Goal: Task Accomplishment & Management: Complete application form

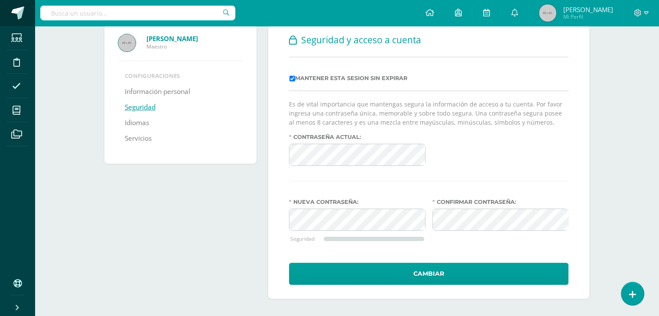
click at [19, 12] on span at bounding box center [17, 12] width 13 height 13
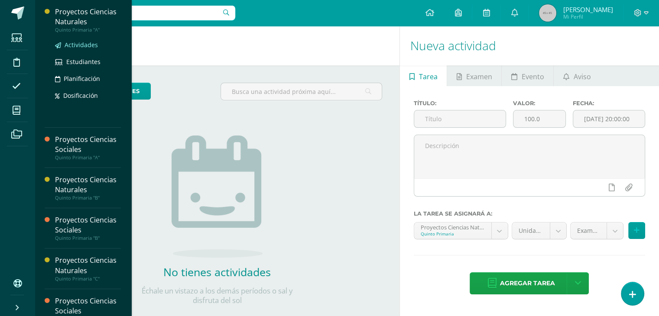
click at [76, 44] on span "Actividades" at bounding box center [81, 45] width 33 height 8
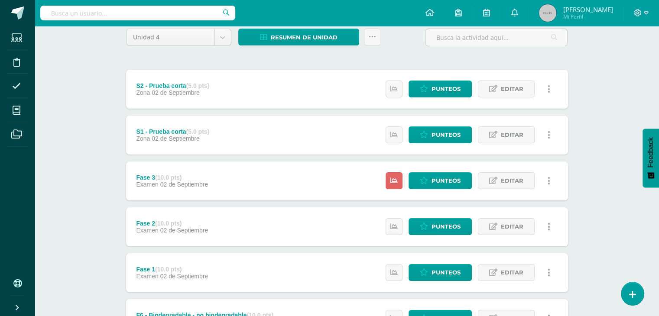
scroll to position [77, 0]
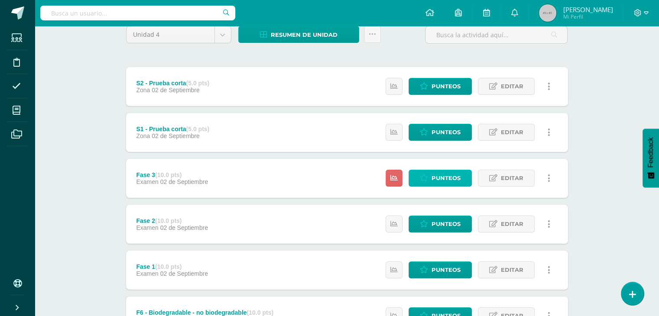
click at [441, 175] on span "Punteos" at bounding box center [445, 178] width 29 height 16
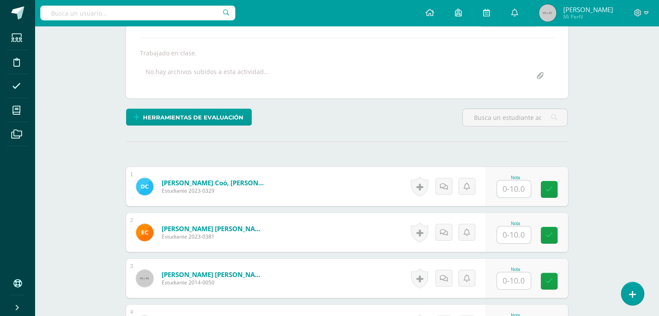
scroll to position [158, 0]
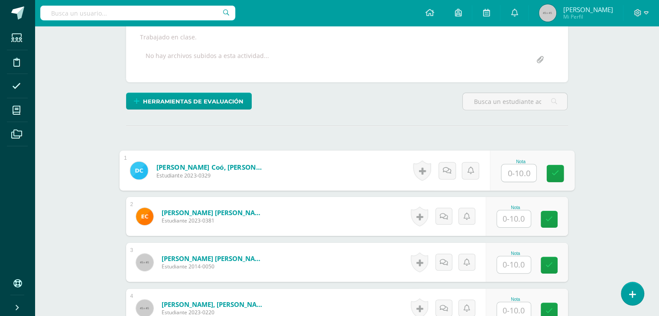
click at [508, 172] on input "text" at bounding box center [518, 173] width 35 height 17
type input "8"
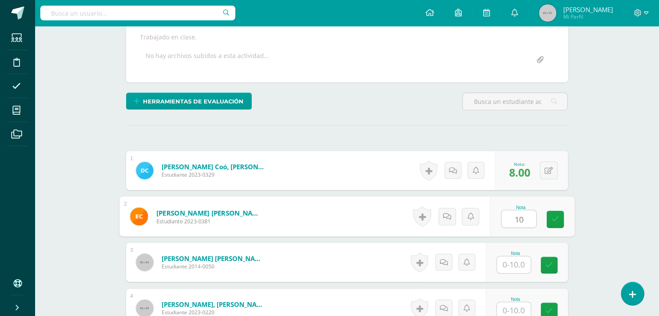
type input "10"
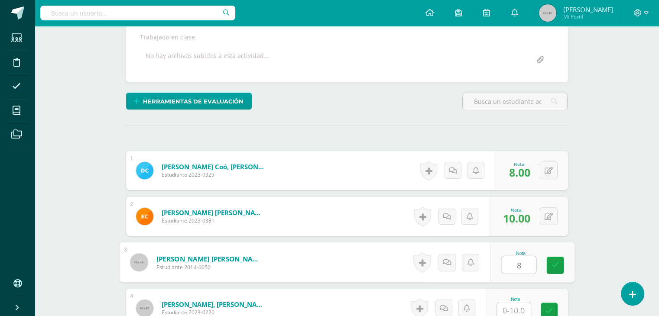
type input "8"
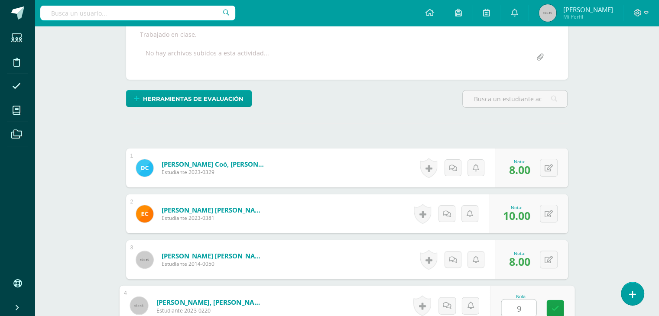
type input "9"
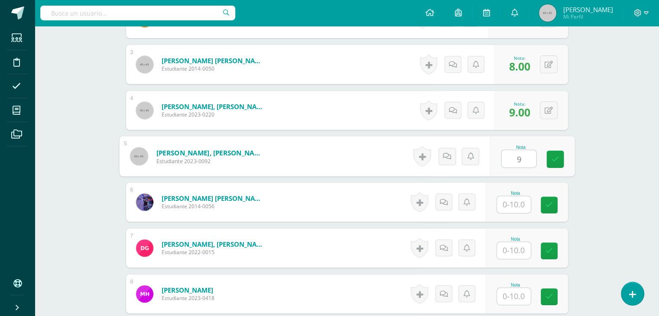
type input "9"
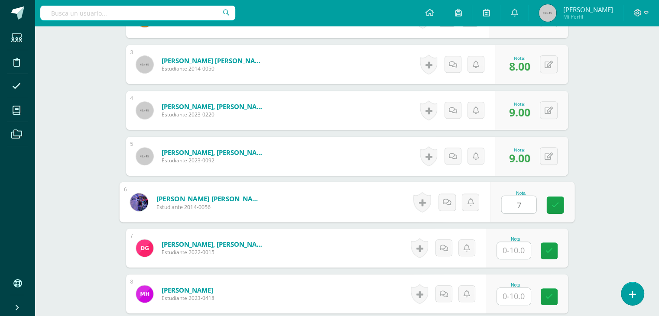
type input "7"
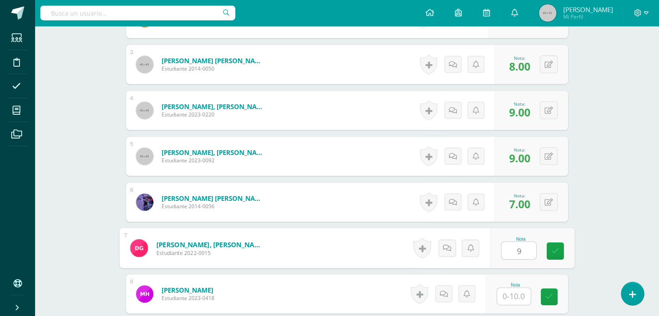
type input "9"
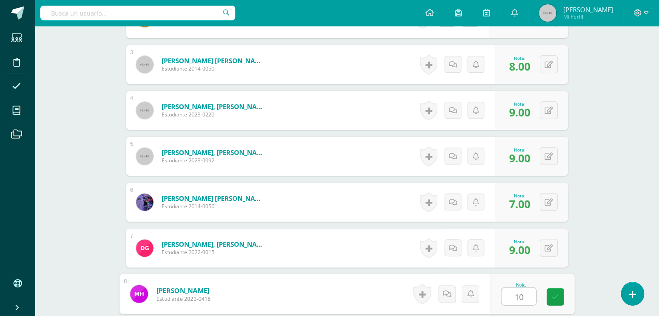
type input "10"
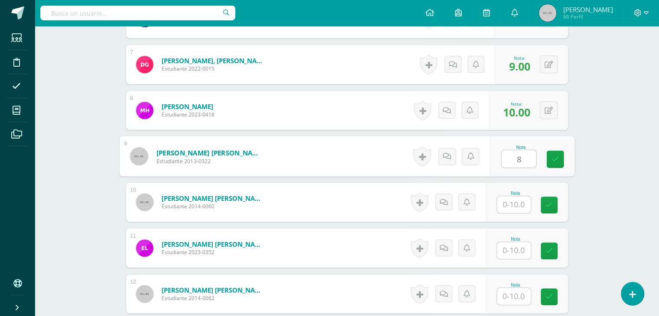
type input "8"
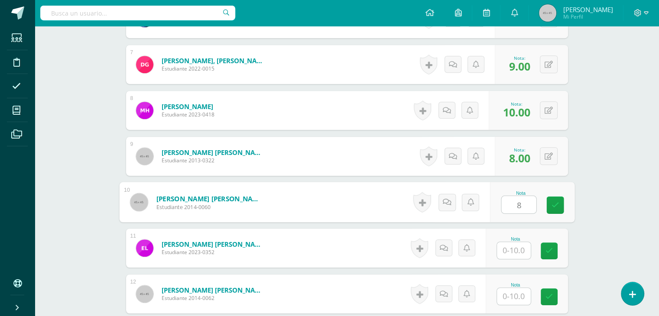
type input "8"
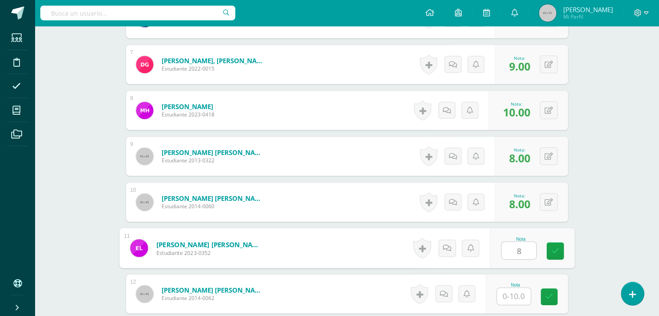
type input "8"
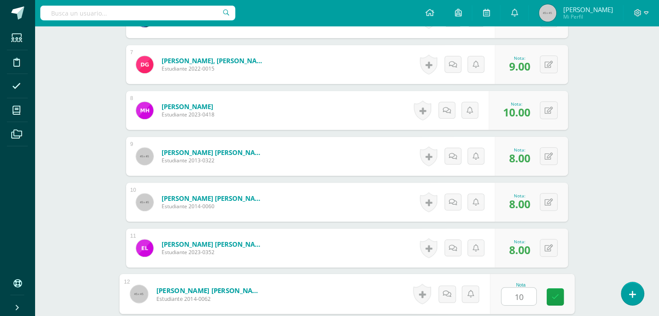
type input "10"
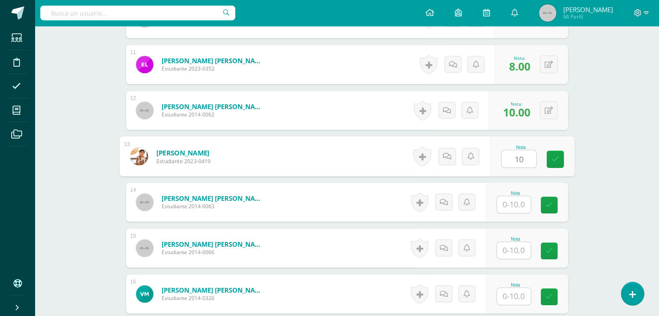
type input "10"
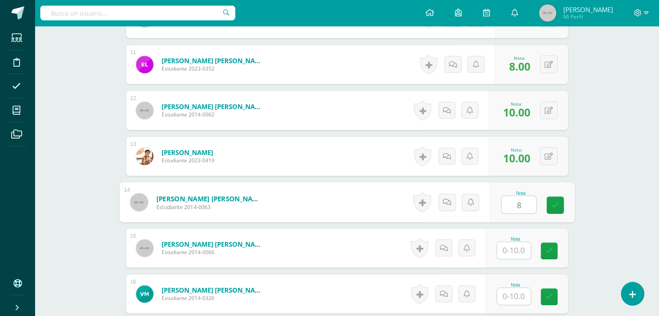
type input "8"
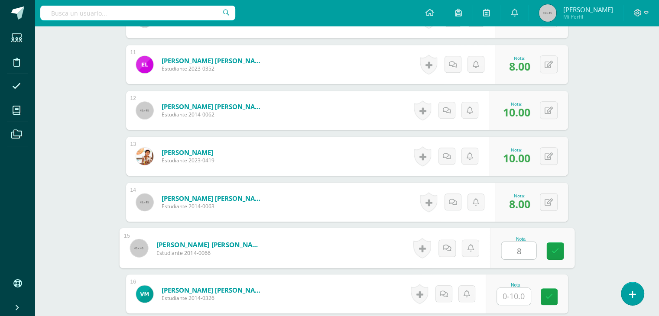
type input "8"
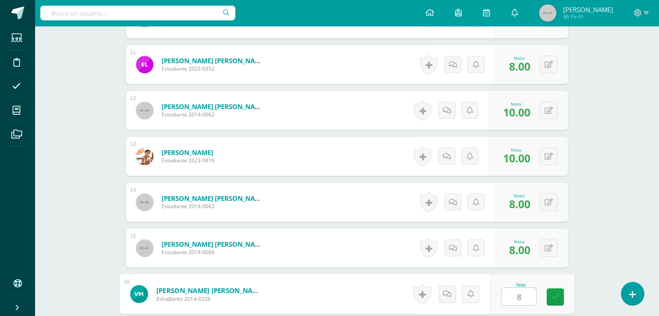
type input "8"
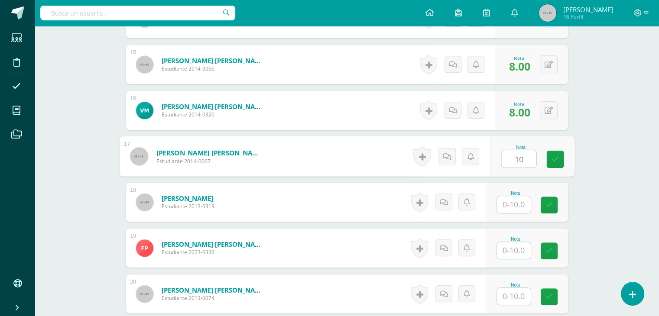
type input "10"
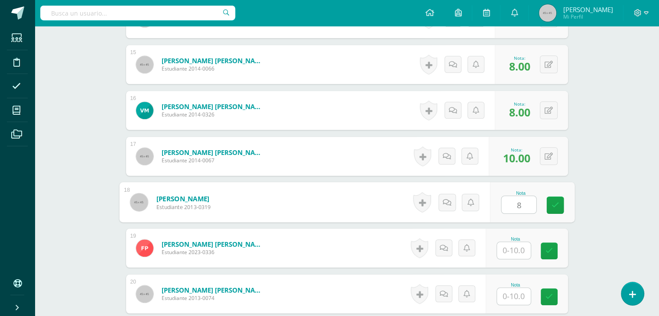
type input "8"
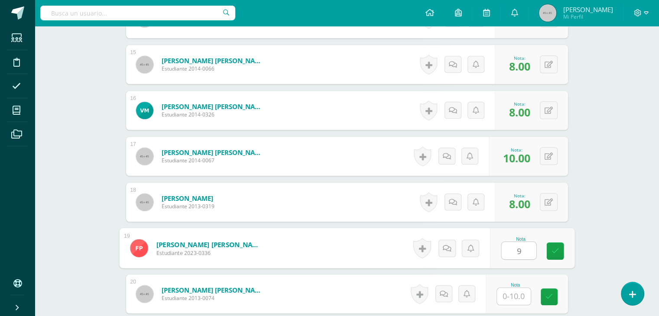
type input "9"
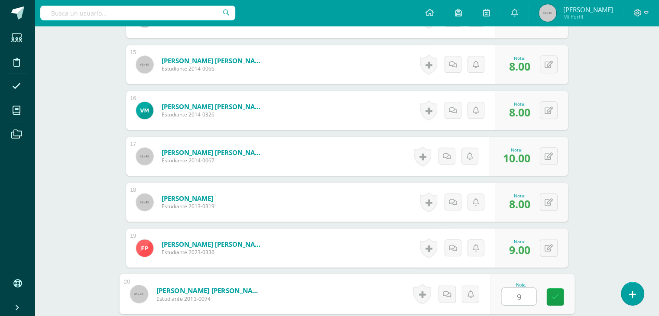
type input "9"
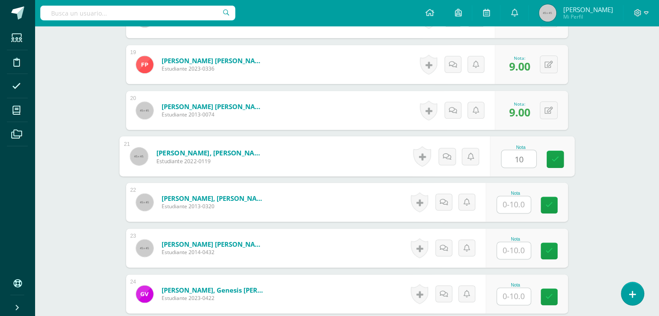
type input "10"
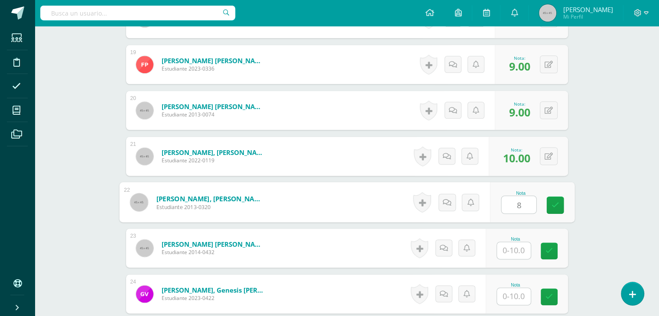
type input "8"
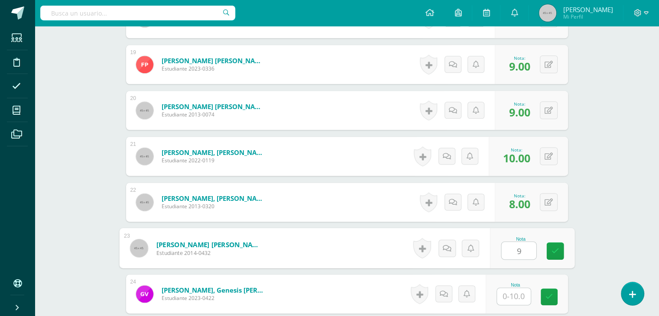
type input "9"
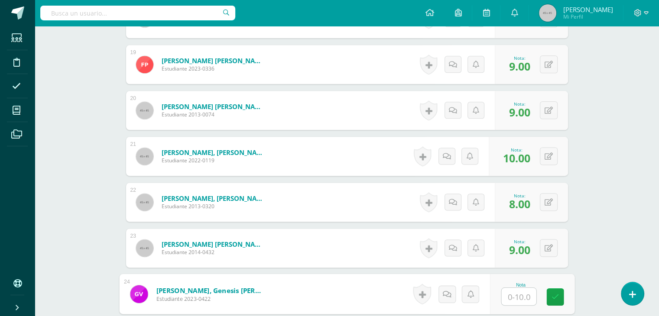
type input "8"
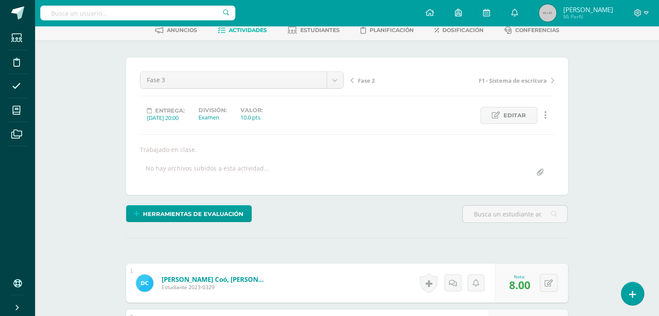
scroll to position [0, 0]
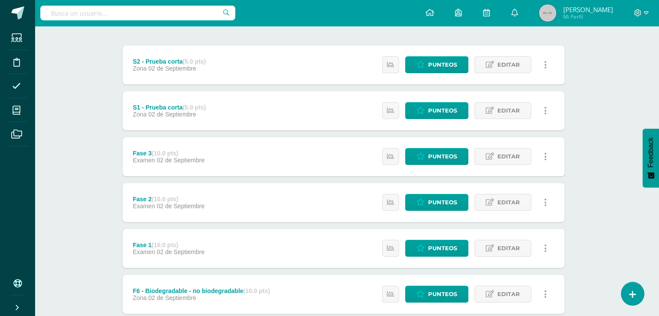
scroll to position [100, 3]
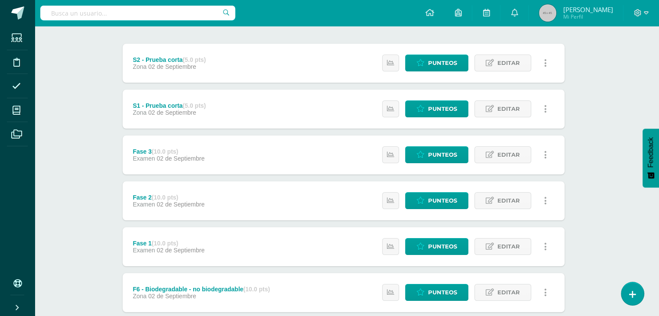
click at [546, 200] on link at bounding box center [545, 200] width 17 height 17
click at [591, 221] on div "Proyectos Ciencias Naturales Quinto Primaria "A" Herramientas Detalle de asiste…" at bounding box center [343, 263] width 624 height 674
click at [545, 248] on icon at bounding box center [545, 247] width 3 height 10
click at [545, 155] on icon at bounding box center [545, 155] width 3 height 10
click at [629, 230] on div "Proyectos Ciencias Naturales Quinto Primaria "A" Herramientas Detalle de asiste…" at bounding box center [343, 263] width 624 height 674
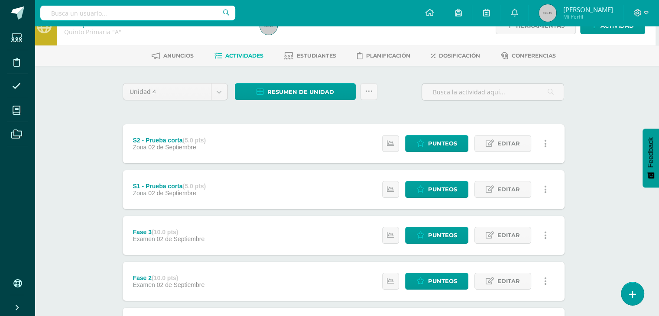
scroll to position [0, 3]
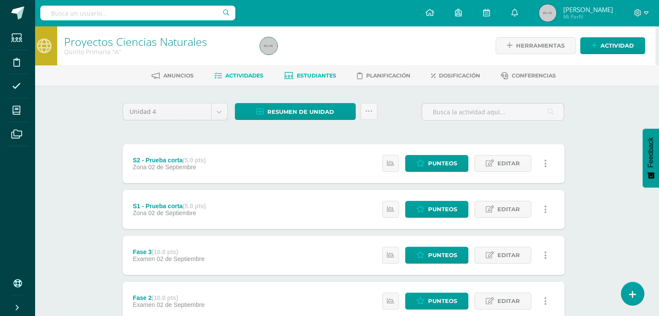
click at [312, 76] on span "Estudiantes" at bounding box center [316, 75] width 39 height 6
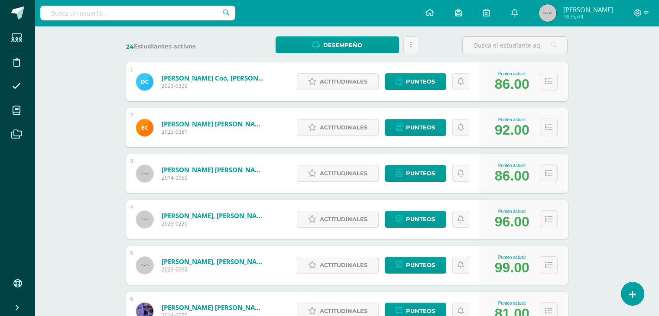
scroll to position [55, 0]
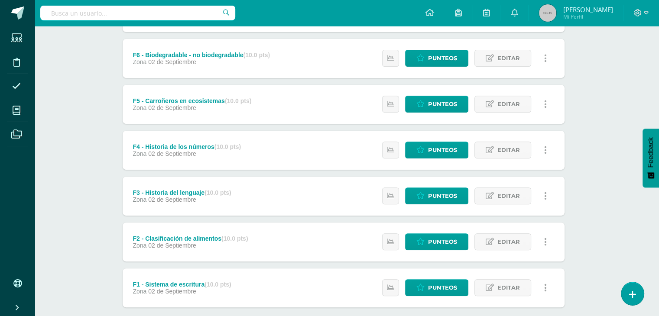
scroll to position [0, 3]
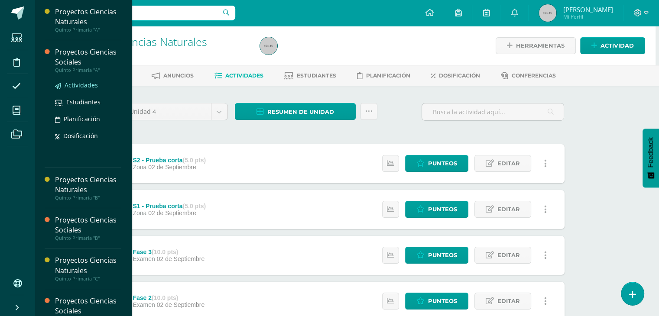
click at [79, 85] on span "Actividades" at bounding box center [81, 85] width 33 height 8
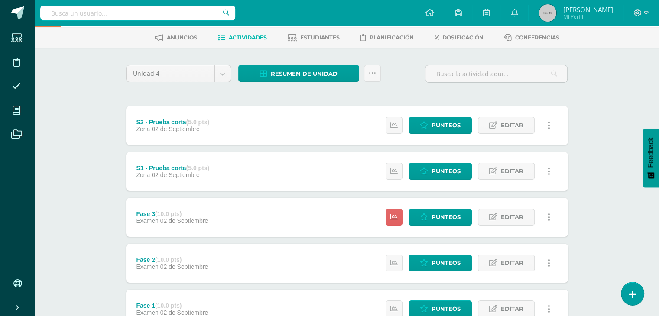
scroll to position [38, 0]
click at [451, 215] on span "Punteos" at bounding box center [445, 217] width 29 height 16
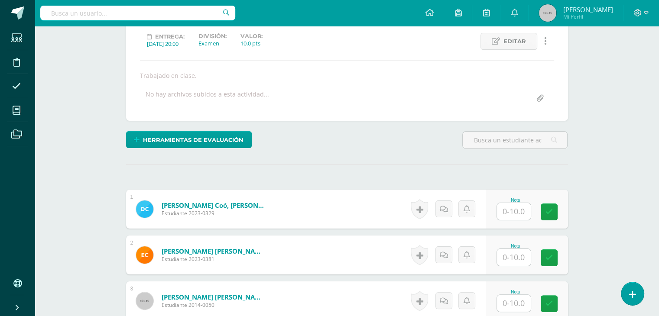
scroll to position [125, 0]
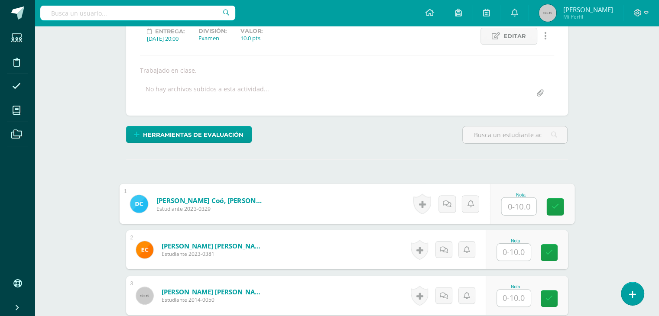
click at [518, 208] on input "text" at bounding box center [518, 206] width 35 height 17
type input "8"
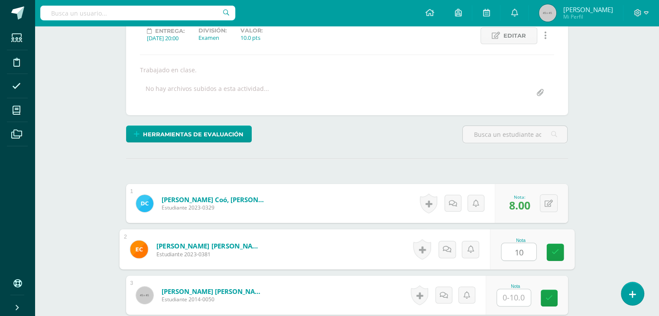
type input "10"
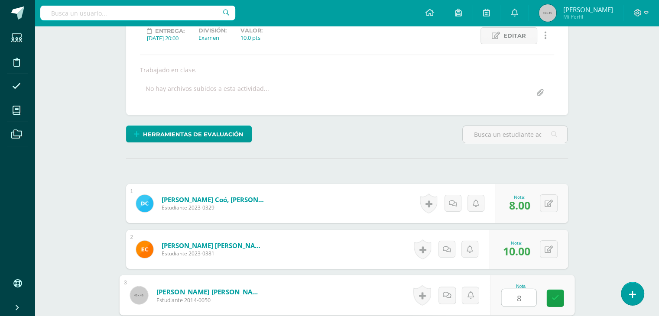
type input "8"
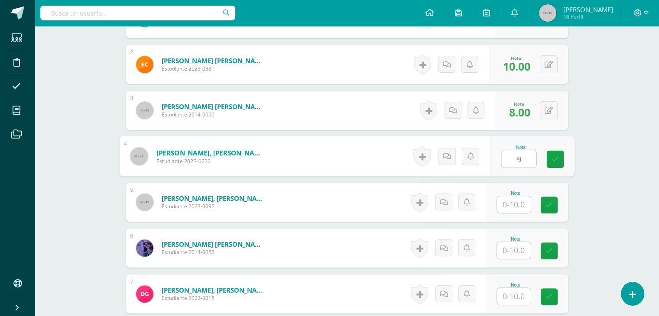
type input "9"
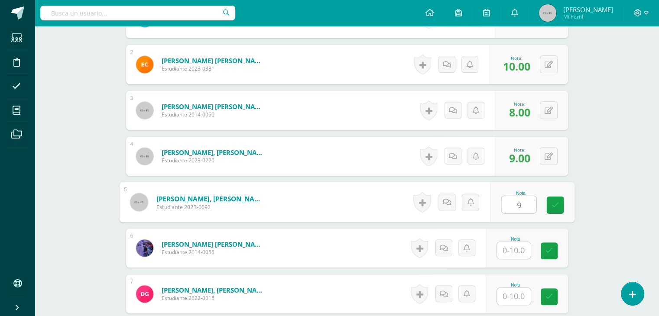
type input "9"
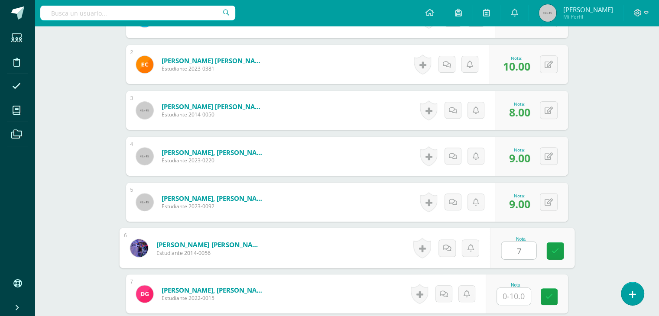
type input "7"
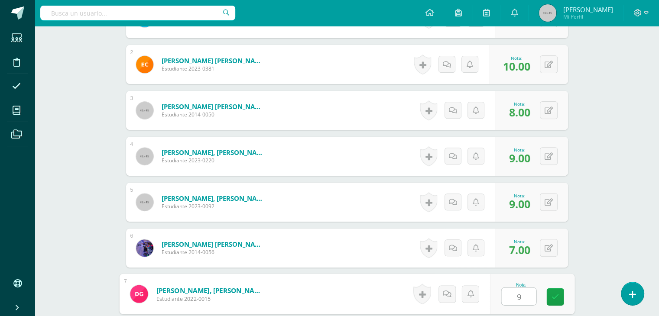
type input "9"
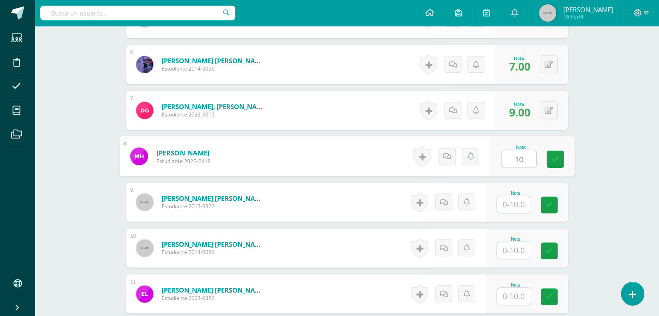
type input "10"
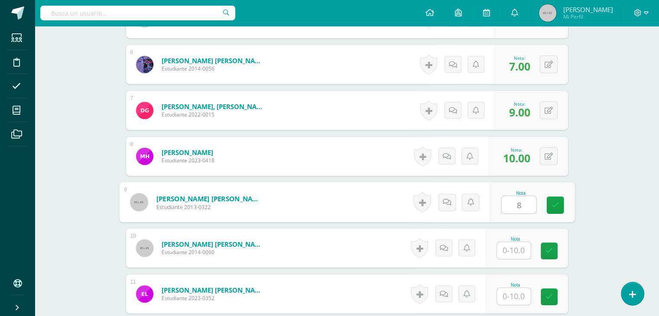
type input "8"
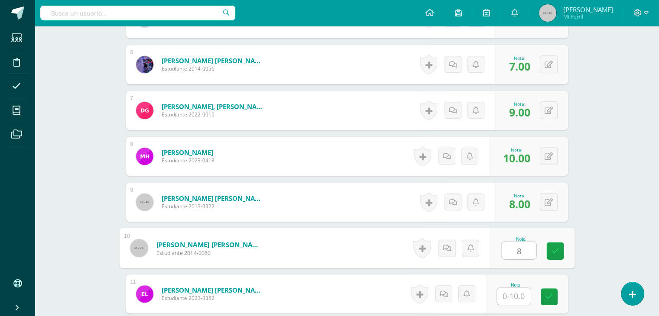
type input "8"
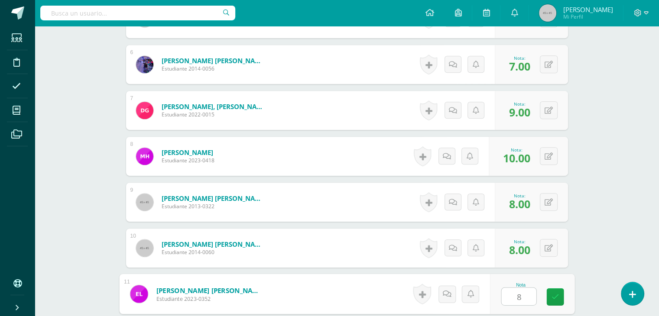
type input "8"
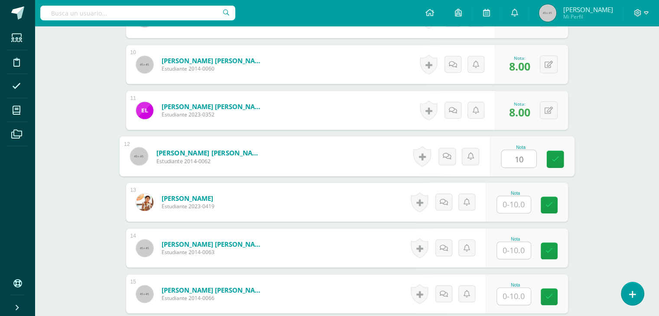
type input "10"
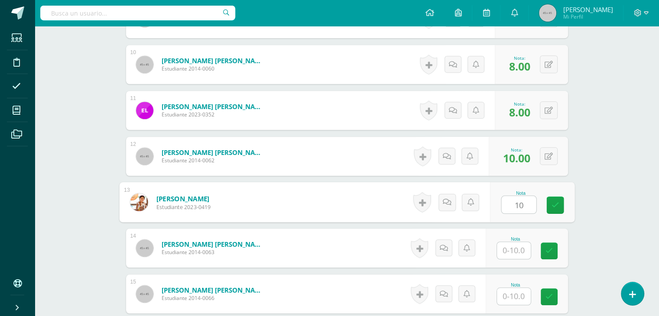
type input "10"
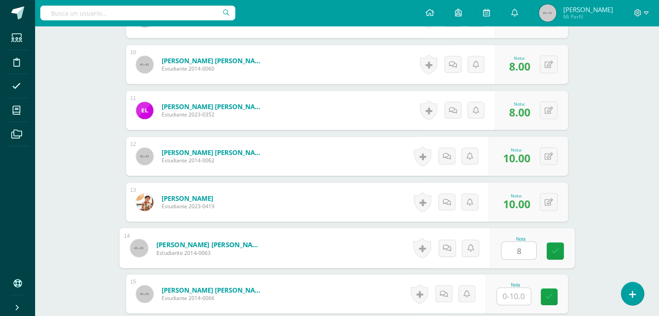
type input "8"
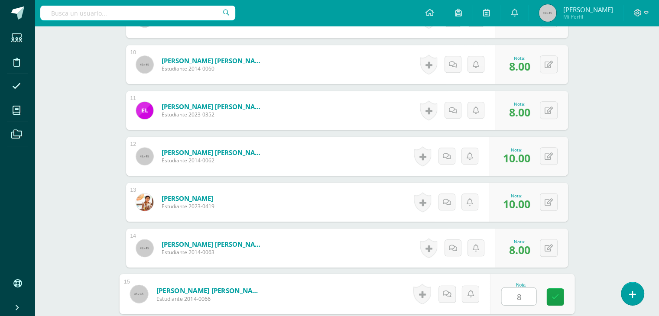
type input "8"
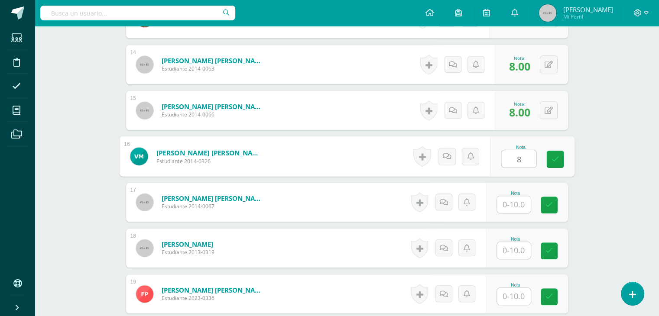
type input "8"
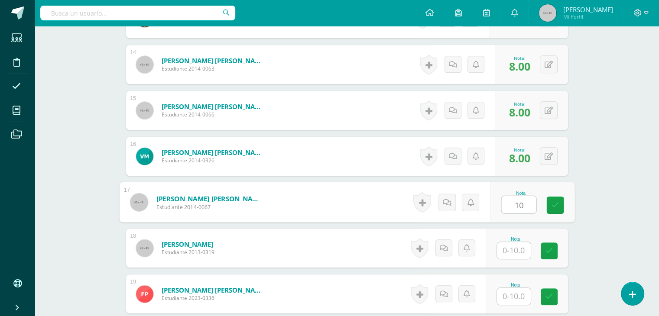
type input "10"
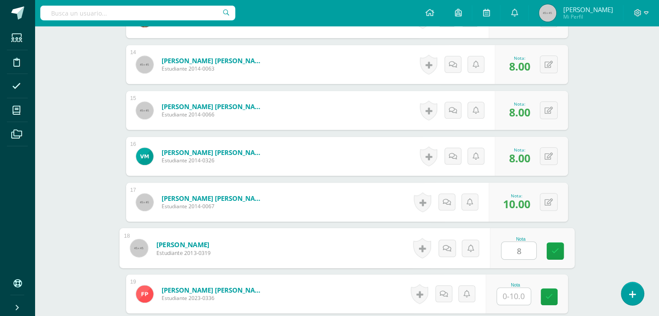
type input "8"
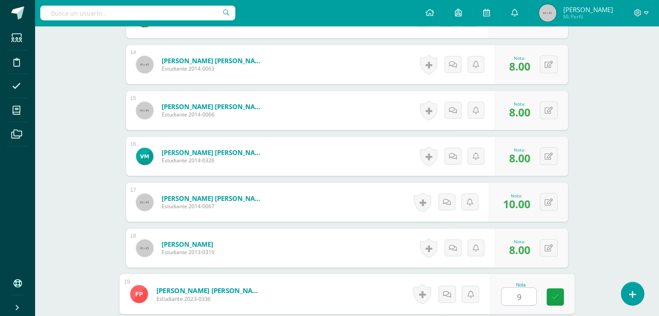
type input "9"
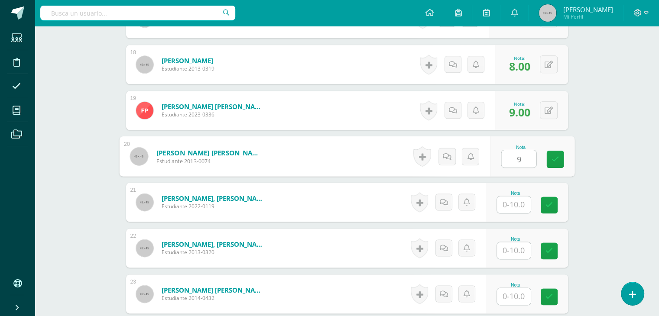
type input "9"
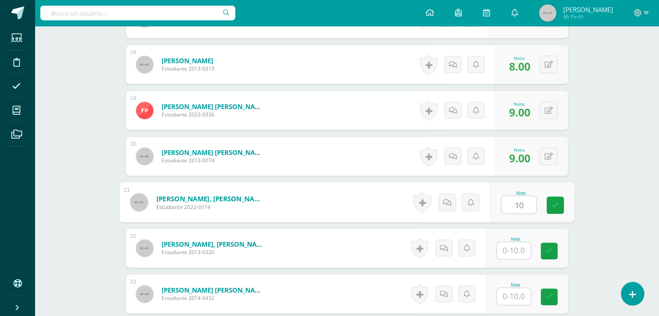
type input "10"
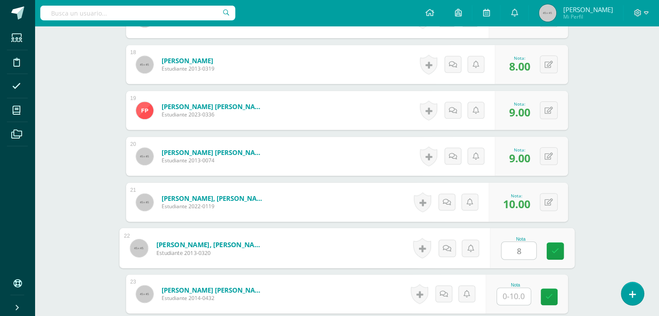
type input "8"
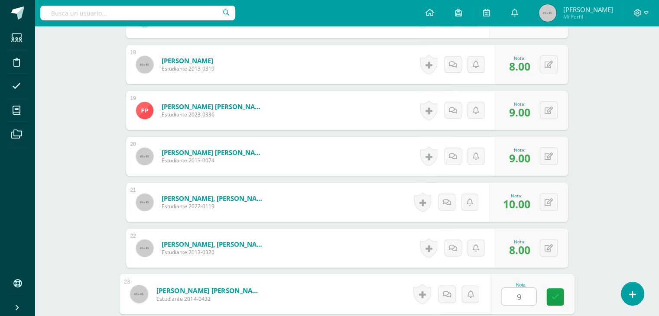
type input "9"
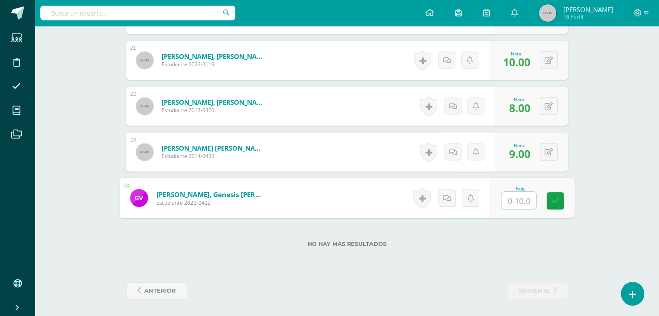
type input "8"
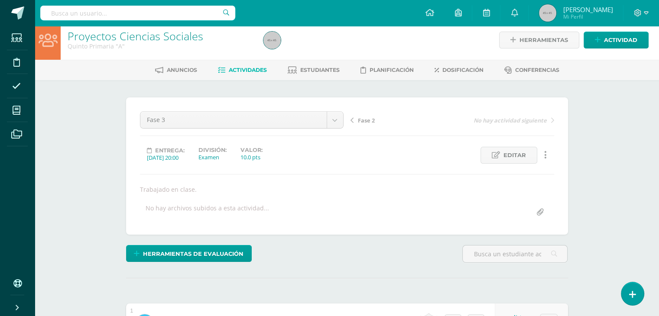
scroll to position [0, 0]
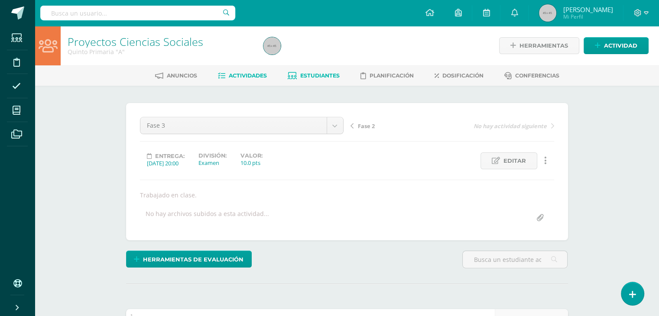
click at [310, 75] on span "Estudiantes" at bounding box center [319, 75] width 39 height 6
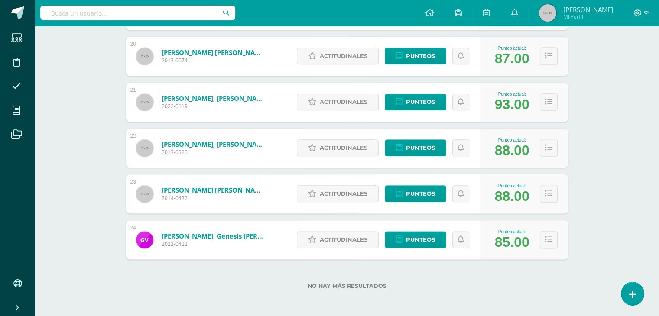
scroll to position [1024, 0]
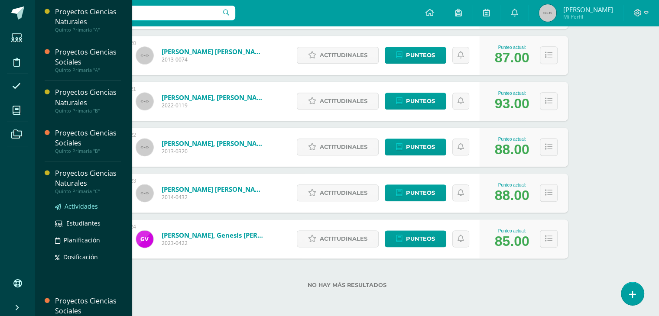
click at [85, 204] on span "Actividades" at bounding box center [81, 206] width 33 height 8
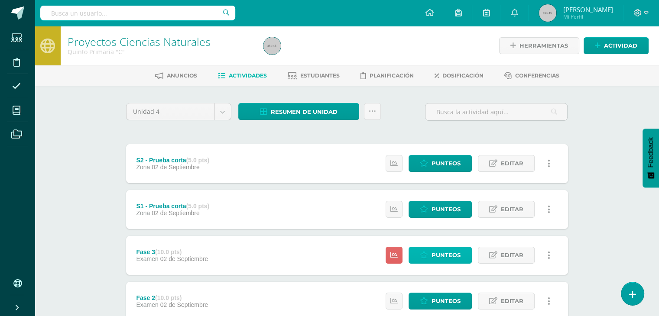
click at [444, 256] on span "Punteos" at bounding box center [445, 255] width 29 height 16
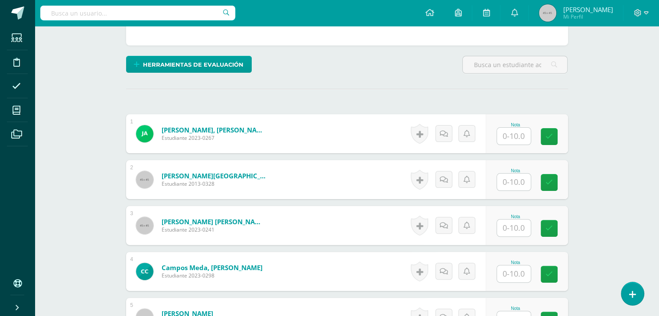
scroll to position [197, 0]
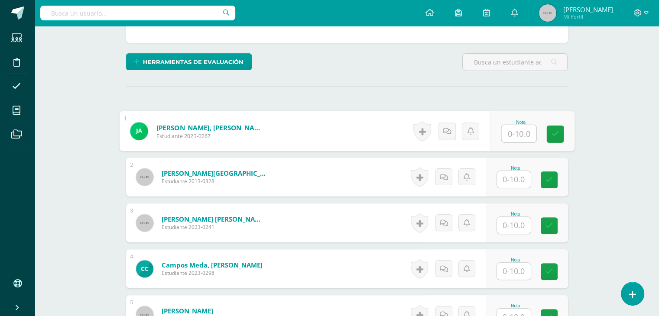
click at [511, 129] on input "text" at bounding box center [518, 133] width 35 height 17
type input "8"
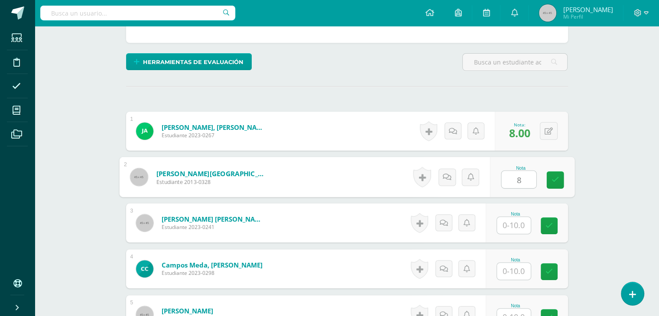
type input "8"
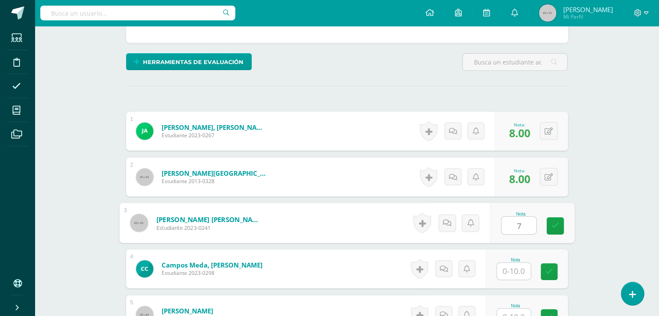
type input "7"
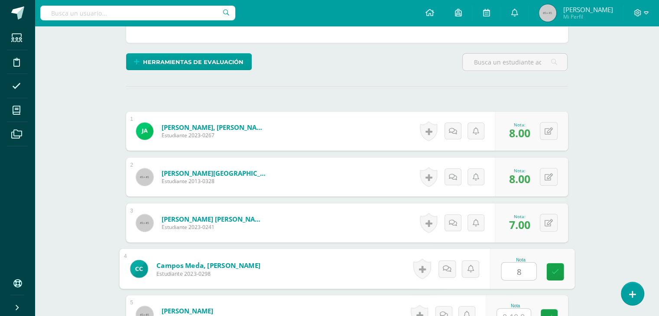
type input "8"
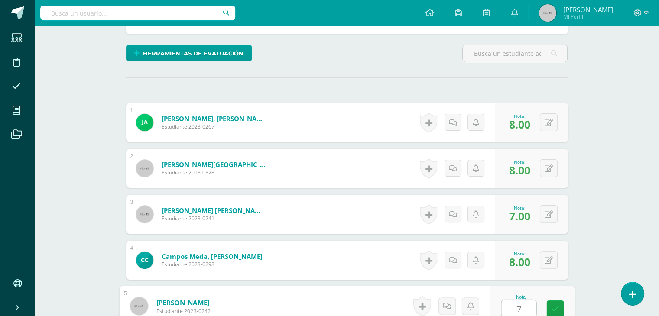
type input "7"
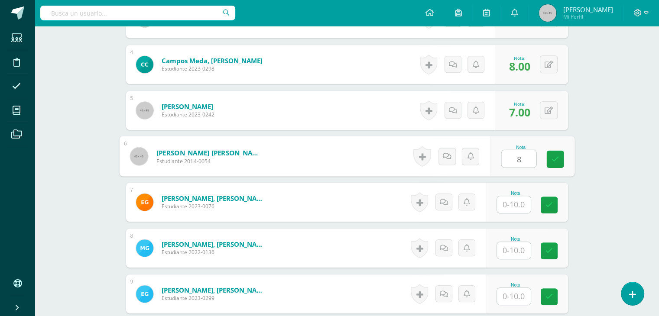
type input "8"
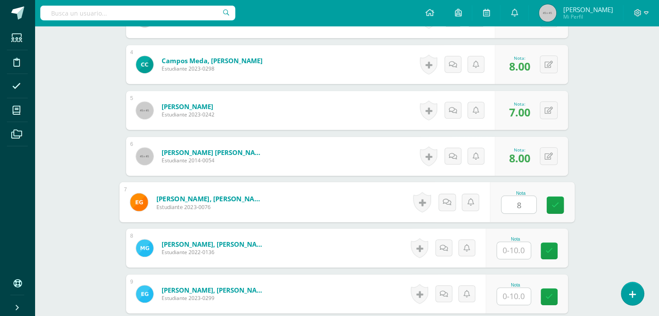
type input "8"
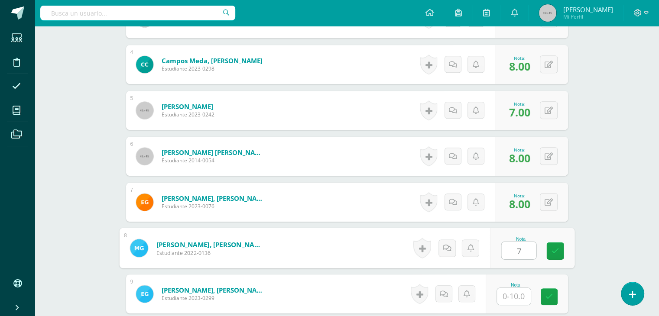
type input "7"
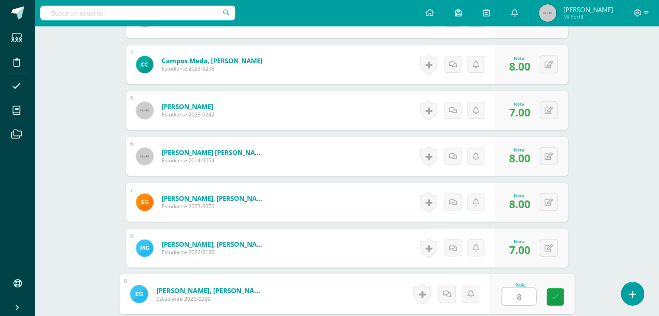
type input "8"
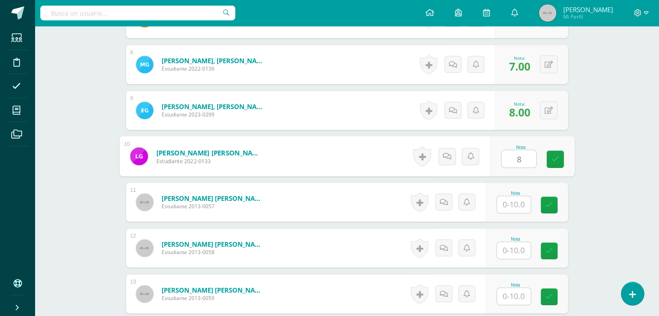
type input "8"
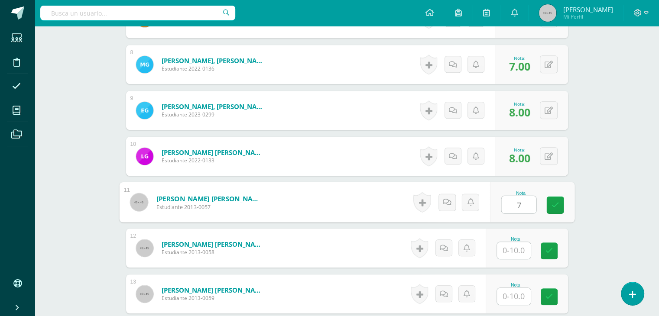
type input "7"
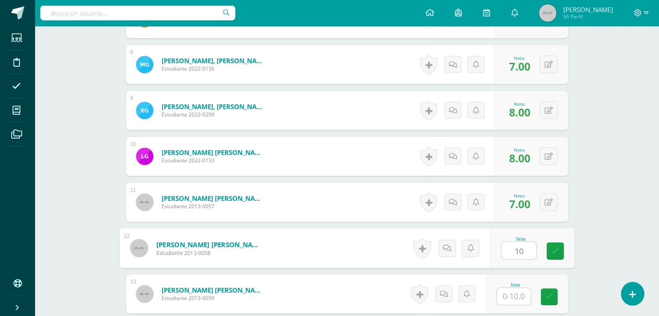
type input "10"
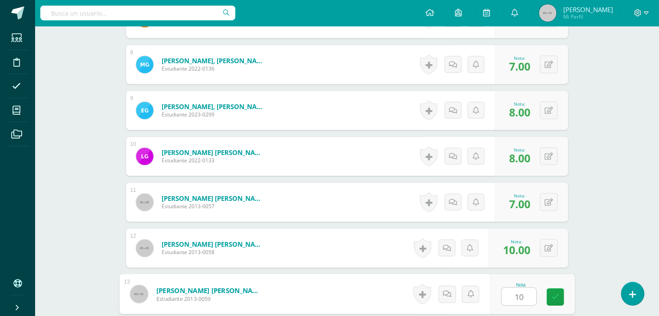
type input "10"
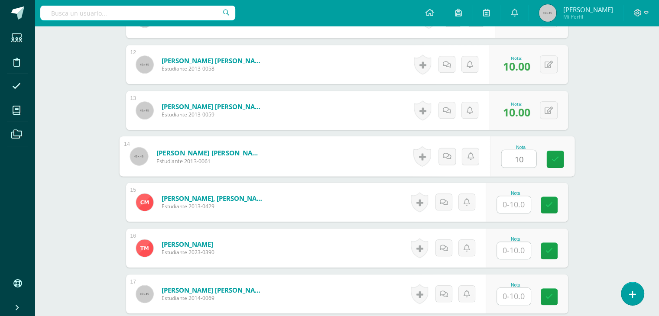
type input "10"
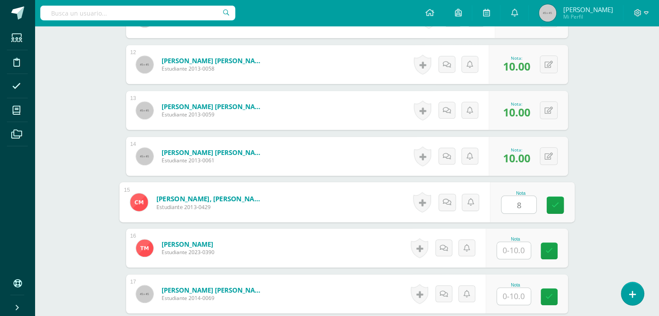
type input "8"
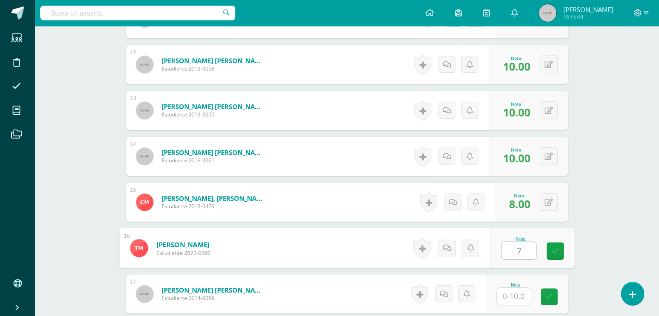
type input "7"
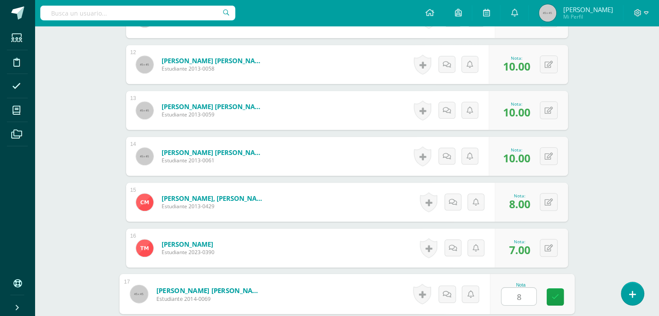
type input "8"
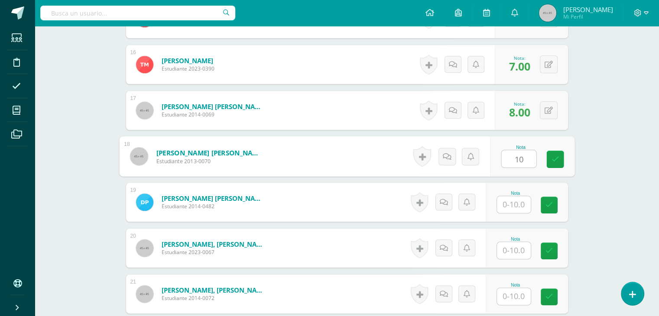
type input "10"
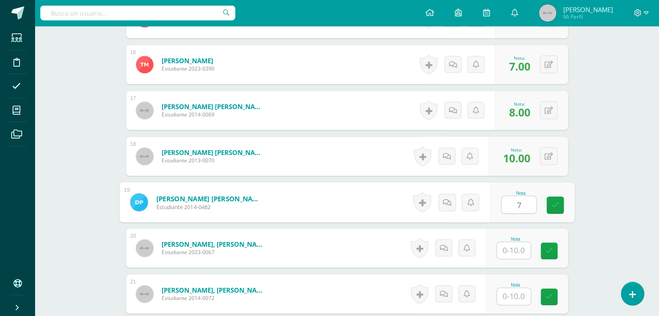
type input "7"
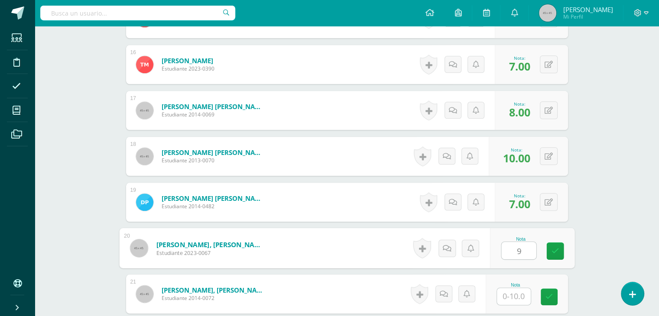
type input "9"
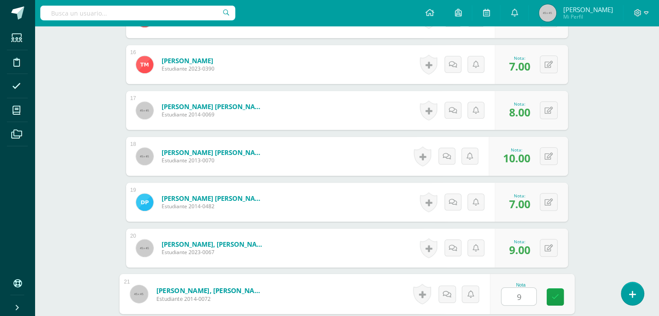
type input "9"
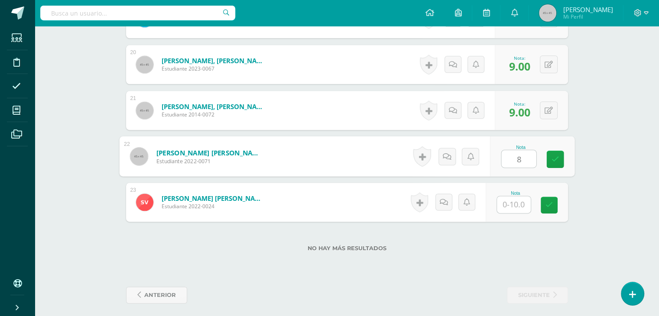
type input "8"
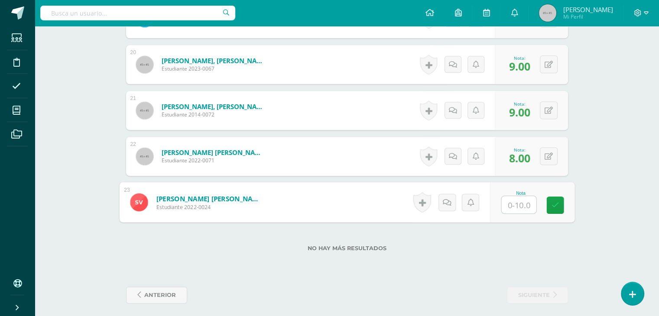
type input "8"
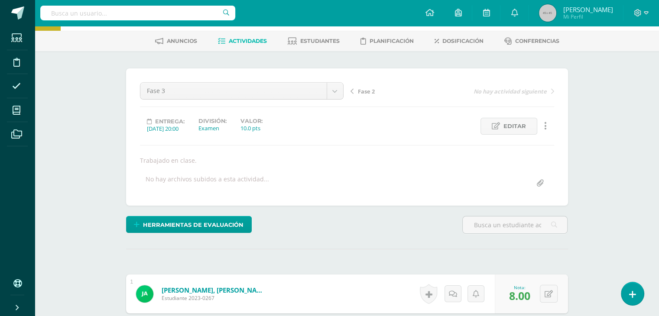
scroll to position [0, 0]
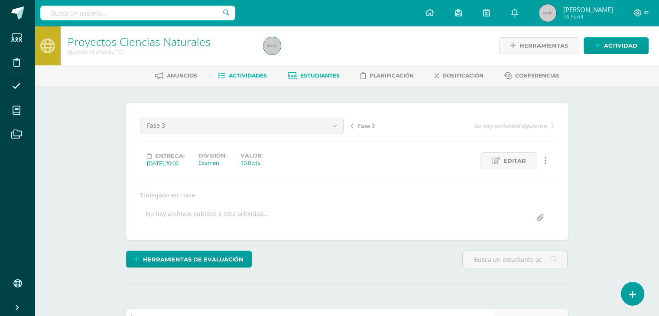
click at [310, 78] on span "Estudiantes" at bounding box center [319, 75] width 39 height 6
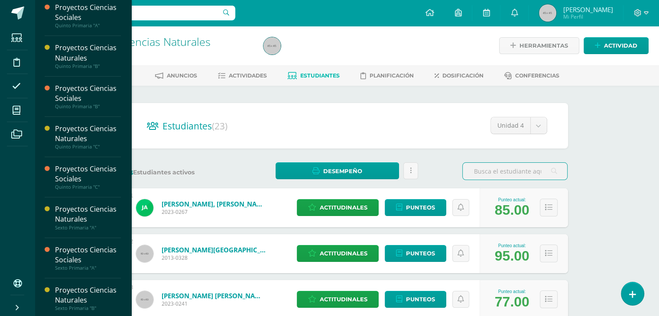
scroll to position [45, 0]
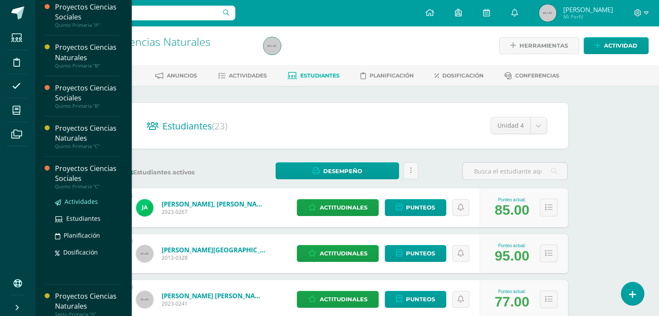
click at [77, 201] on span "Actividades" at bounding box center [81, 201] width 33 height 8
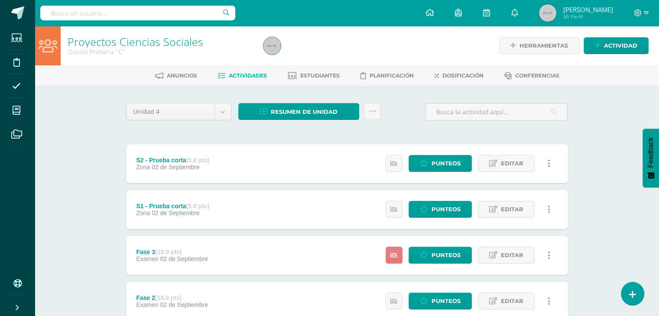
click at [396, 256] on icon at bounding box center [393, 255] width 7 height 7
click at [448, 258] on span "Punteos" at bounding box center [445, 255] width 29 height 16
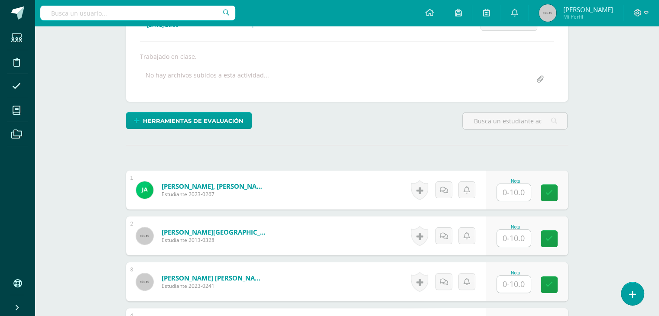
scroll to position [138, 0]
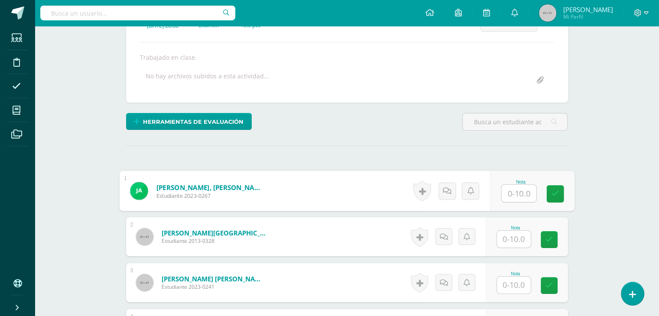
click at [524, 193] on input "text" at bounding box center [518, 193] width 35 height 17
type input "8"
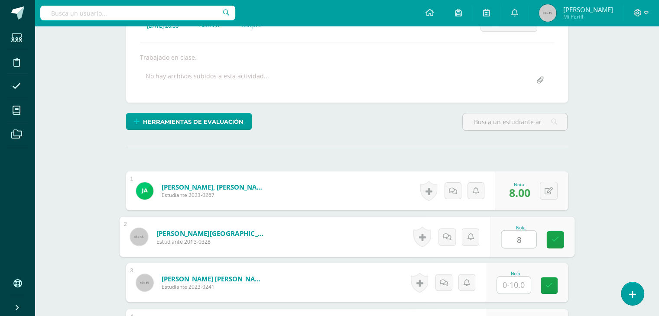
type input "8"
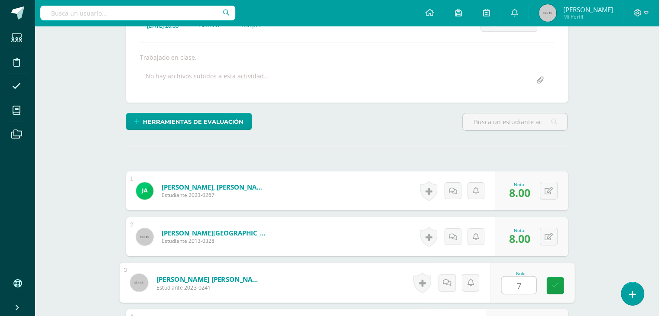
type input "7"
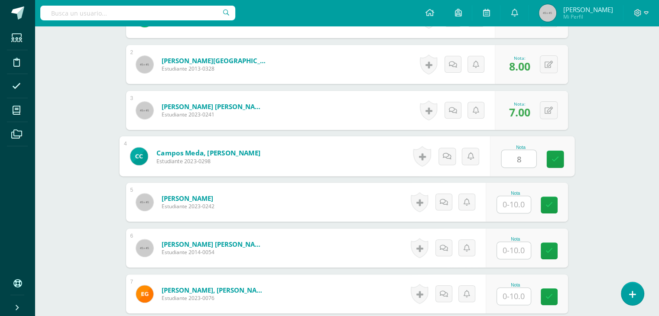
type input "8"
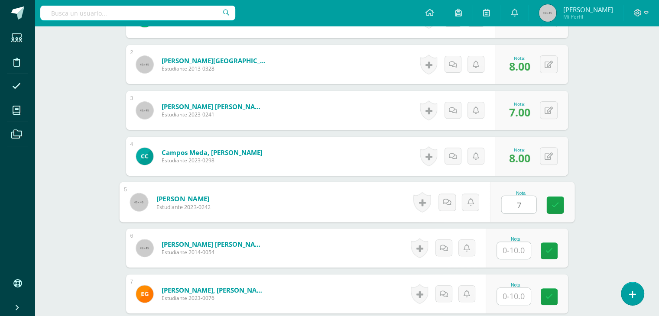
type input "7"
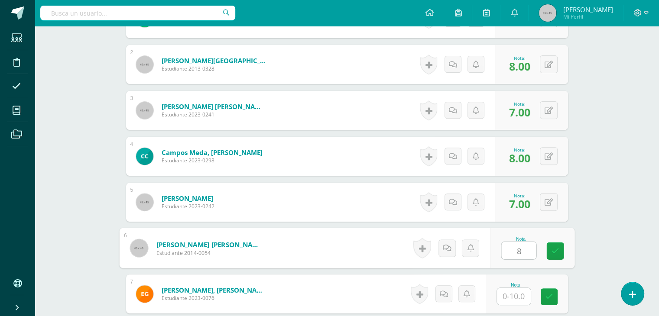
type input "8"
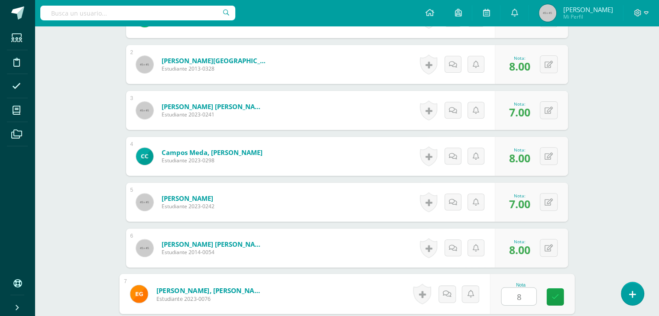
type input "8"
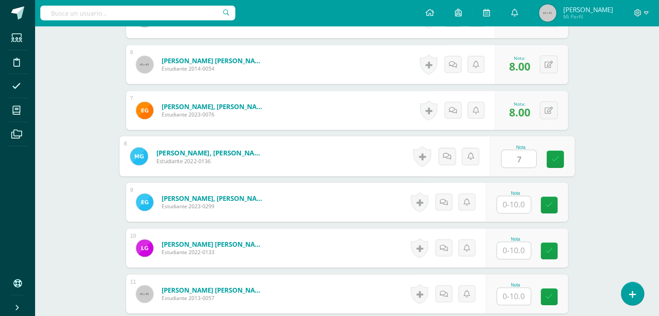
type input "7"
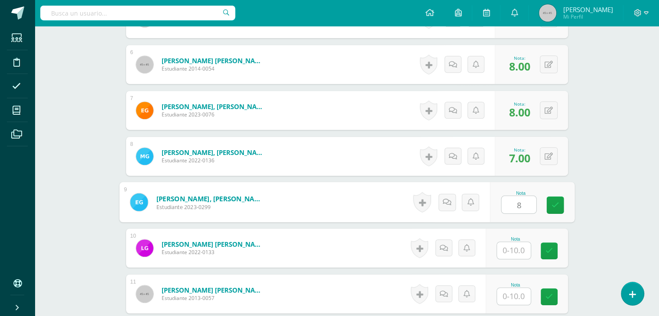
type input "8"
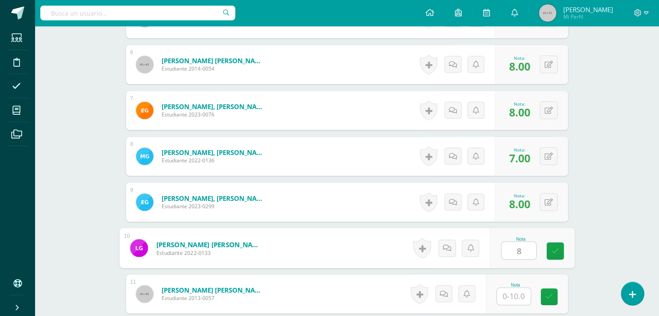
type input "8"
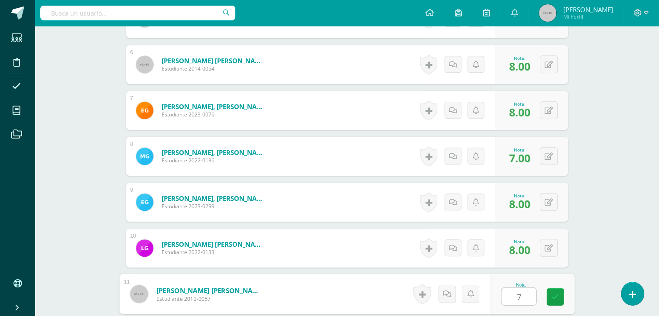
type input "7"
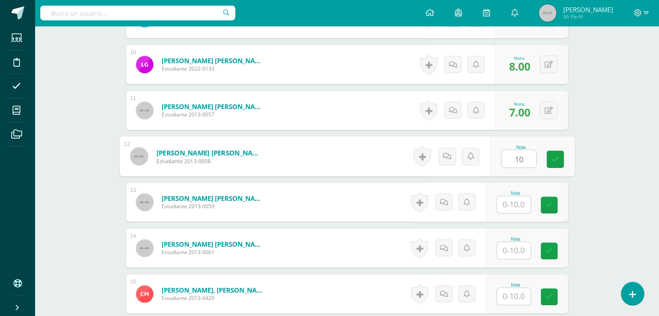
type input "10"
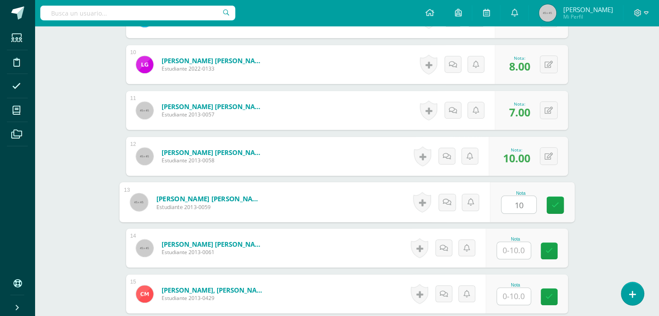
type input "10"
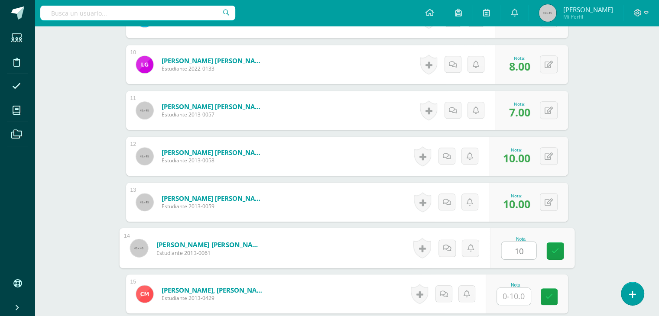
type input "10"
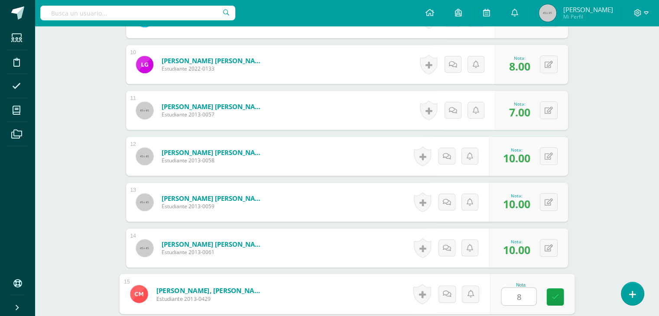
type input "8"
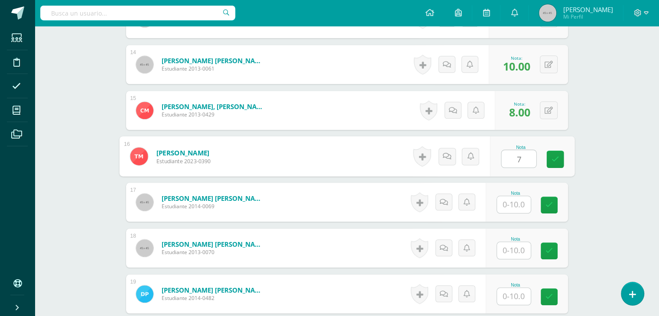
type input "7"
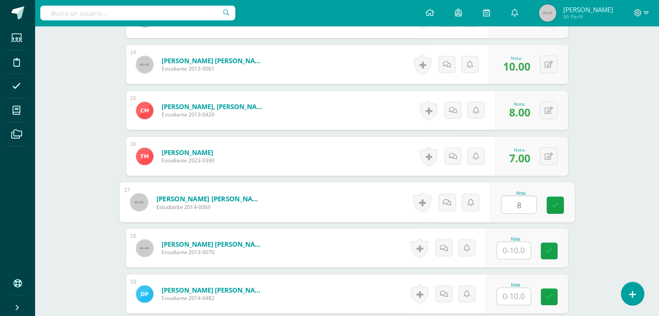
type input "8"
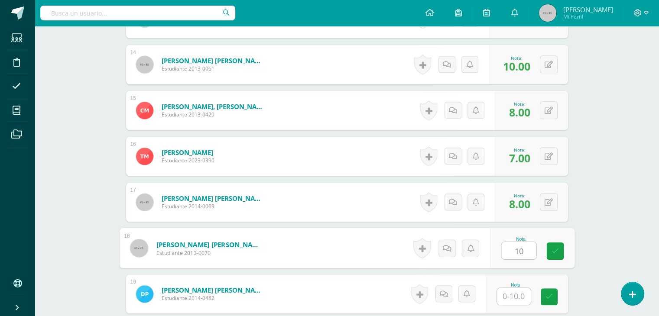
type input "10"
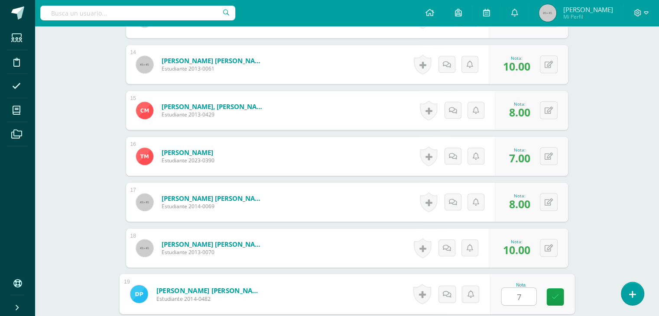
type input "7"
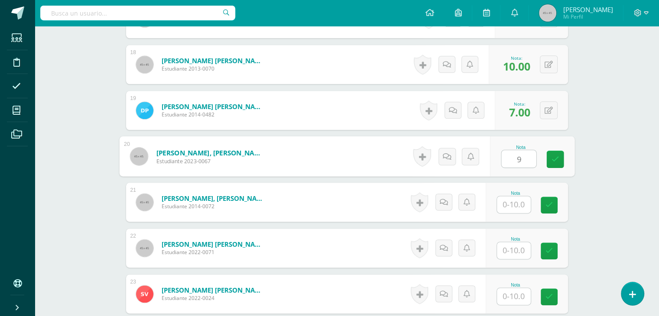
type input "9"
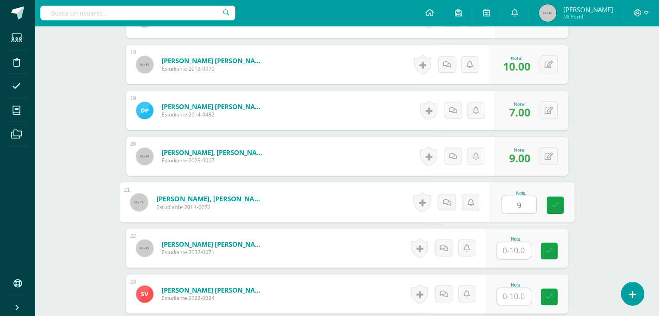
type input "9"
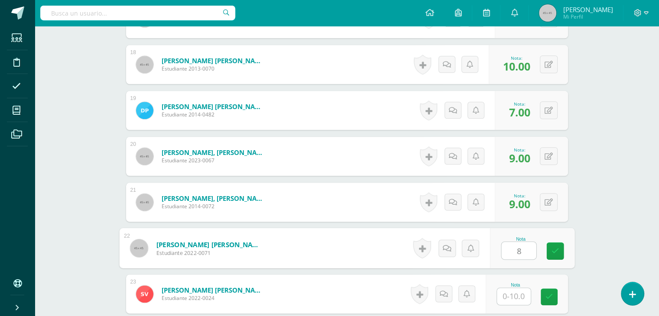
type input "8"
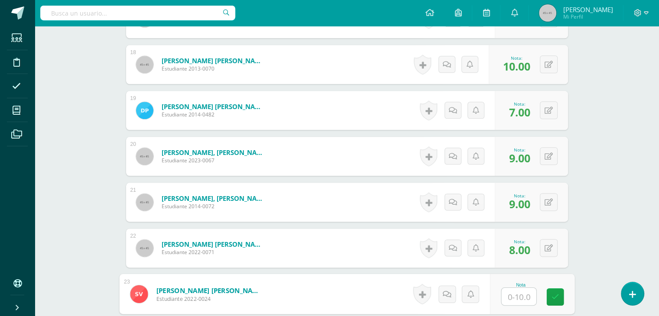
type input "8"
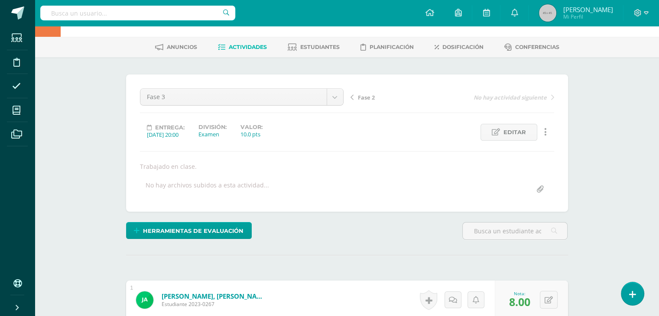
scroll to position [0, 0]
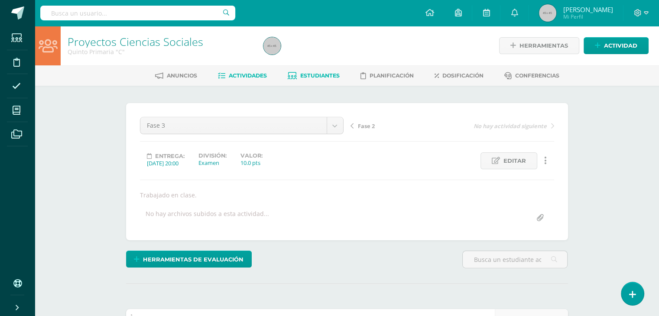
click at [308, 76] on span "Estudiantes" at bounding box center [319, 75] width 39 height 6
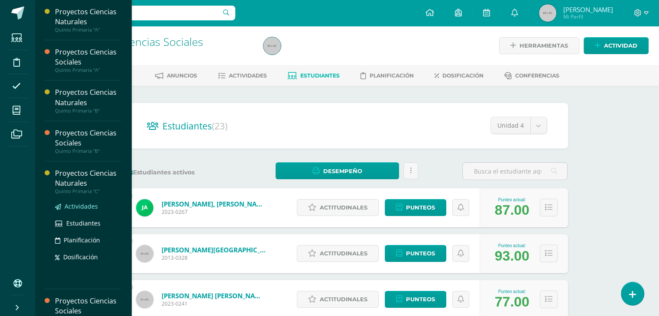
click at [78, 206] on span "Actividades" at bounding box center [81, 206] width 33 height 8
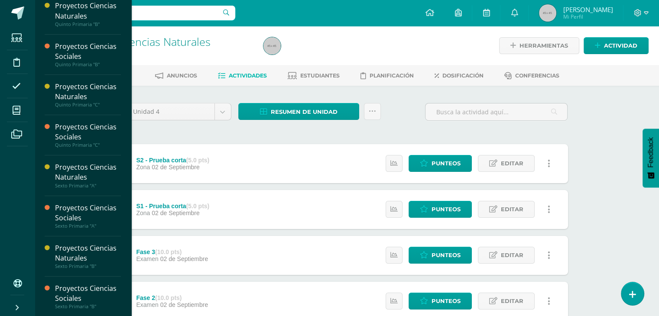
scroll to position [87, 0]
click at [83, 279] on span "Actividades" at bounding box center [81, 281] width 33 height 8
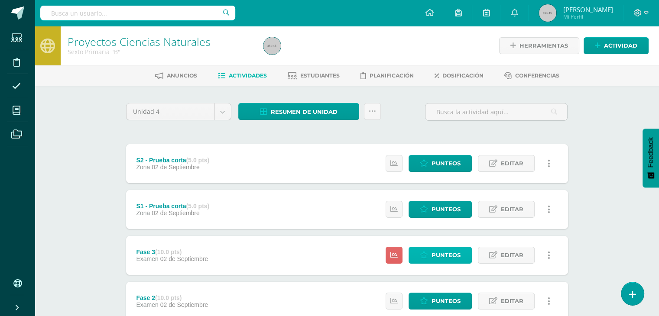
click at [447, 256] on span "Punteos" at bounding box center [445, 255] width 29 height 16
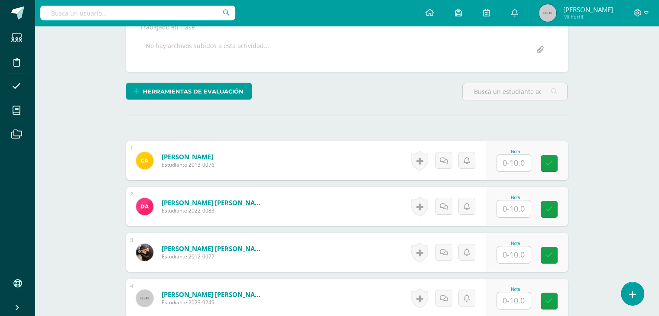
scroll to position [168, 0]
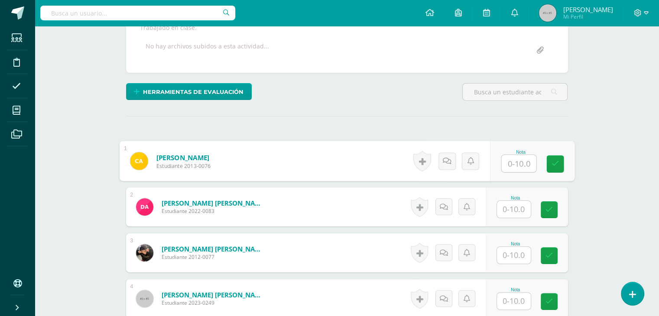
click at [510, 168] on input "text" at bounding box center [518, 163] width 35 height 17
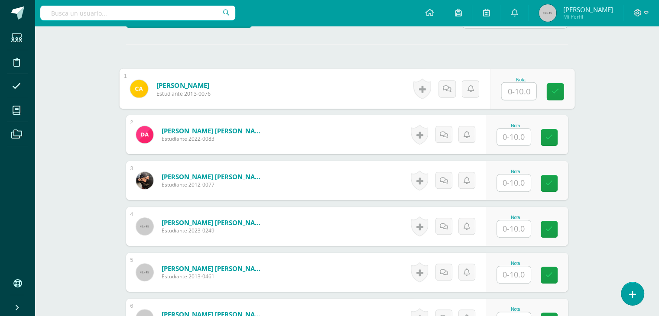
scroll to position [240, 0]
type input "10"
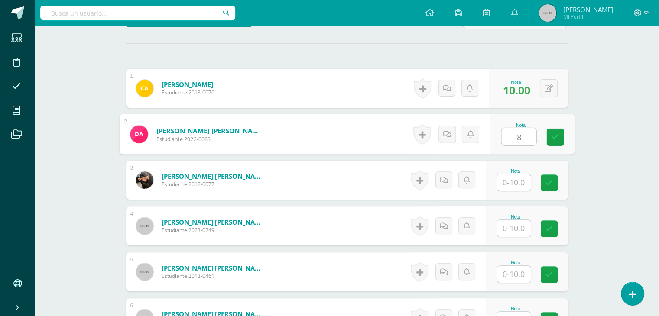
type input "8"
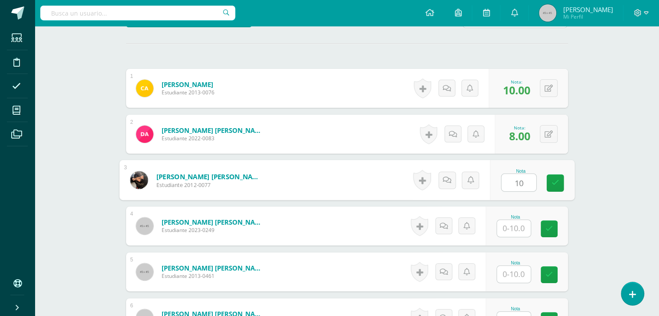
type input "10"
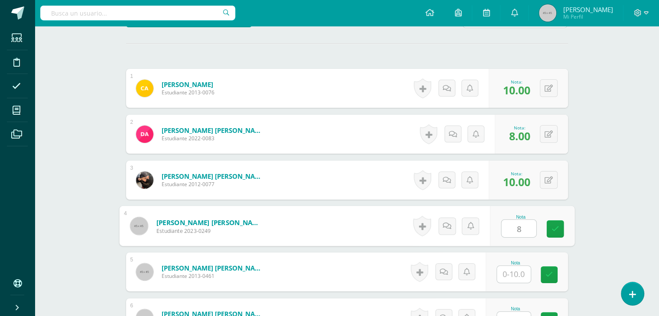
type input "8"
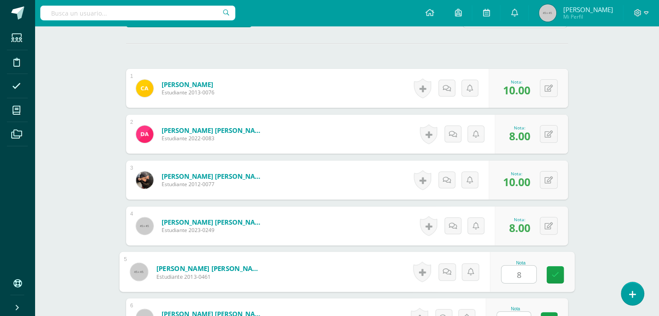
type input "8"
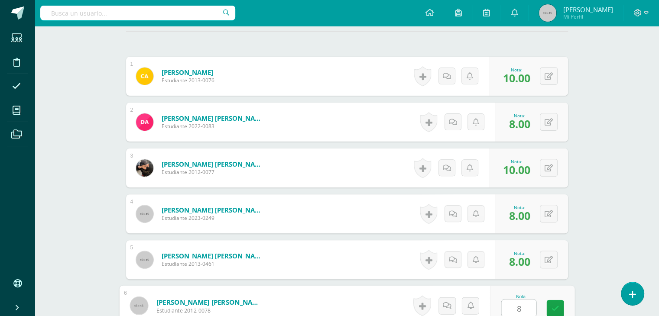
type input "8"
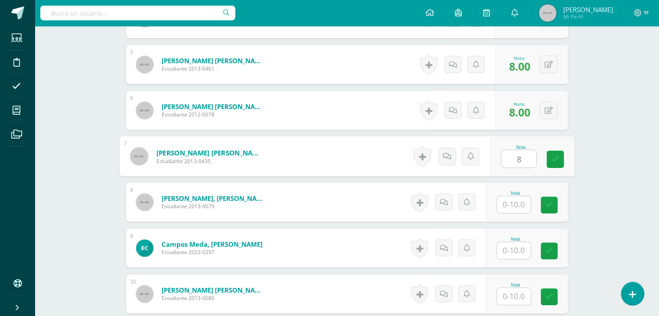
type input "8"
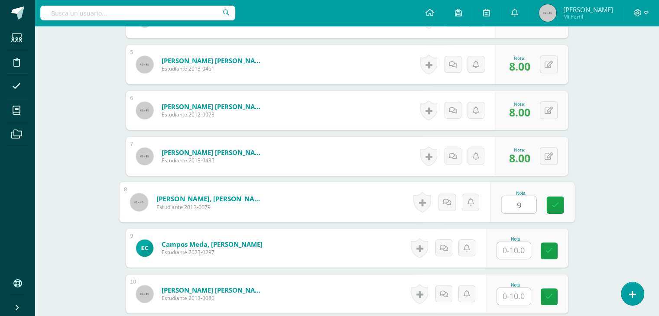
type input "9"
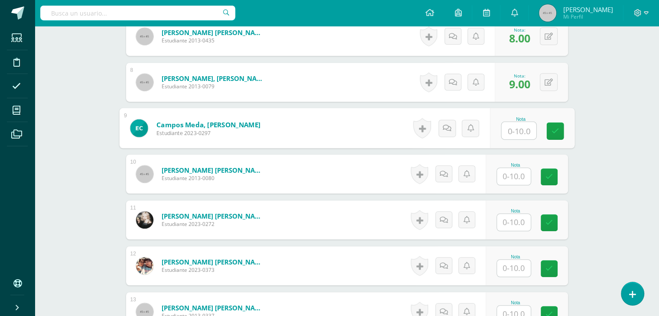
scroll to position [569, 0]
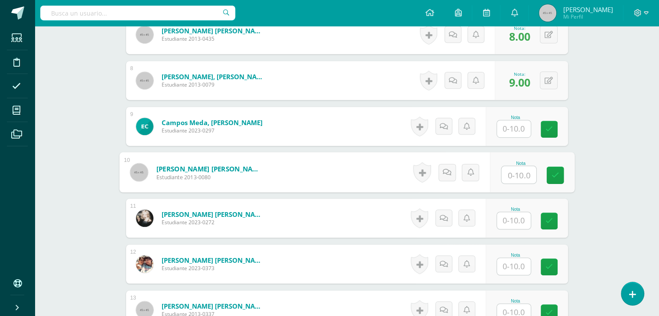
click at [511, 174] on input "text" at bounding box center [518, 174] width 35 height 17
type input "9"
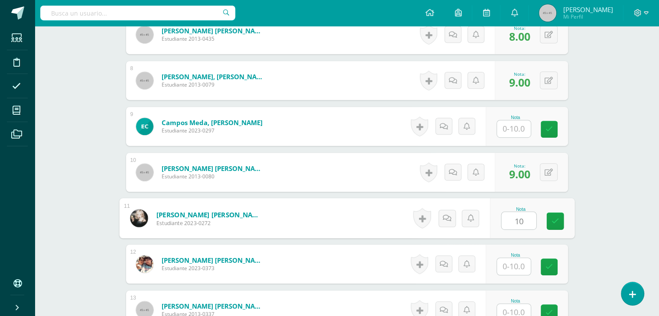
type input "10"
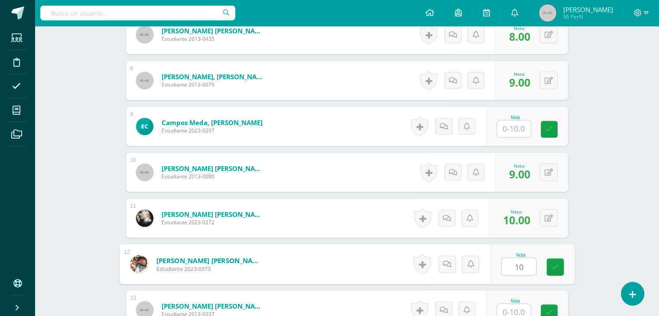
type input "10"
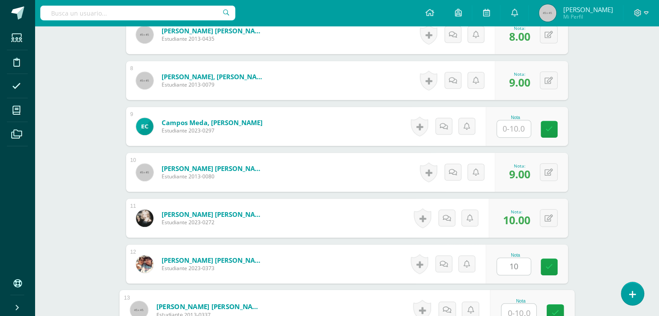
scroll to position [573, 0]
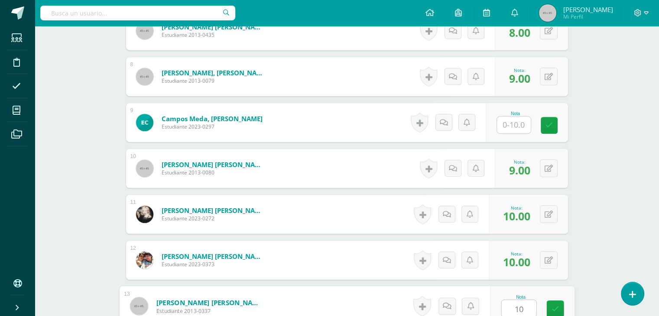
type input "10"
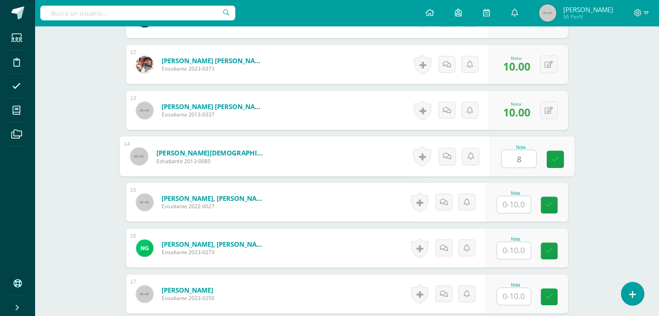
type input "8"
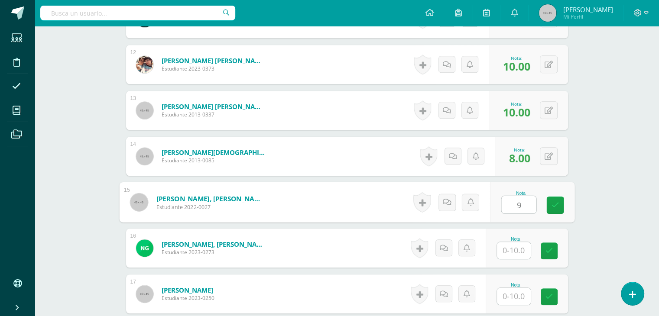
type input "9"
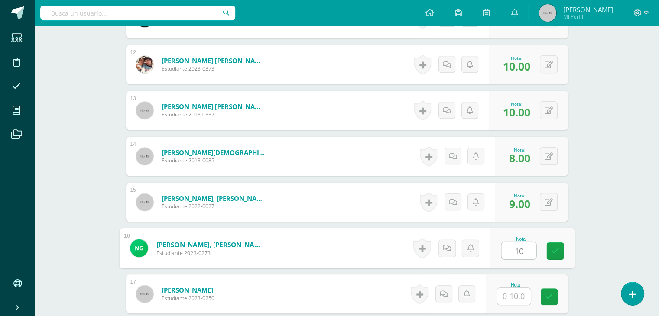
type input "10"
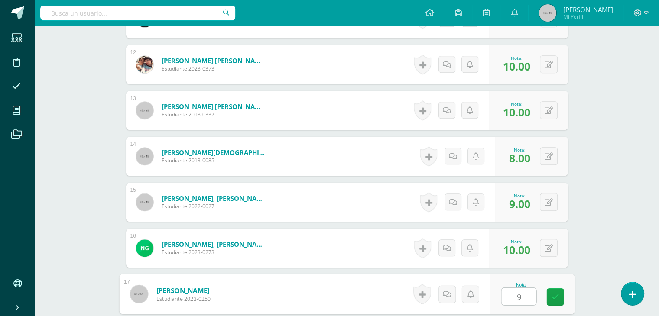
type input "9"
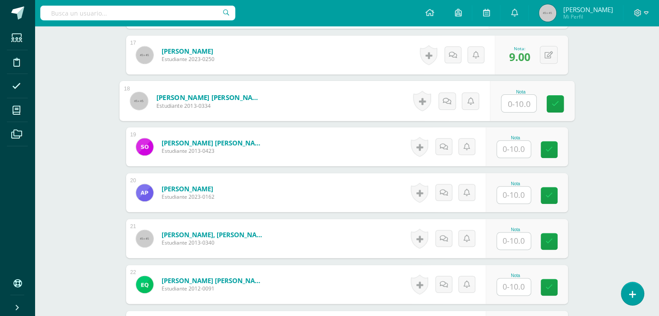
scroll to position [1015, 0]
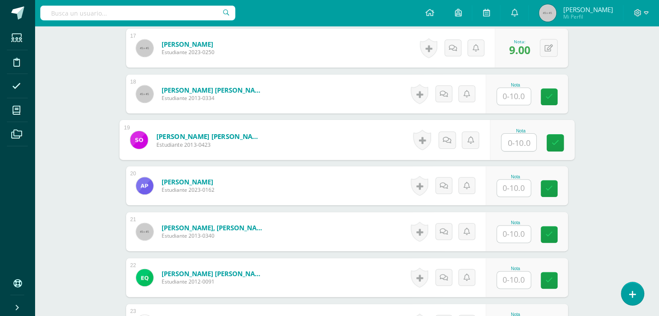
click at [511, 148] on input "text" at bounding box center [518, 142] width 35 height 17
type input "10"
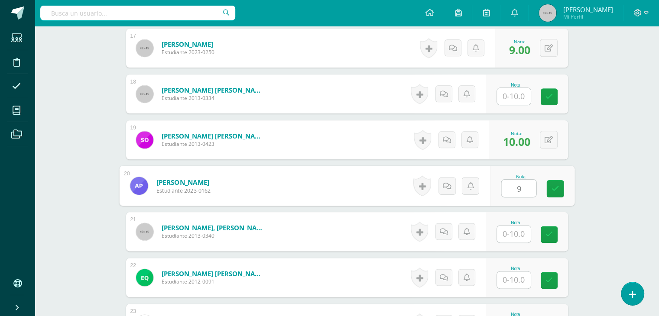
type input "9"
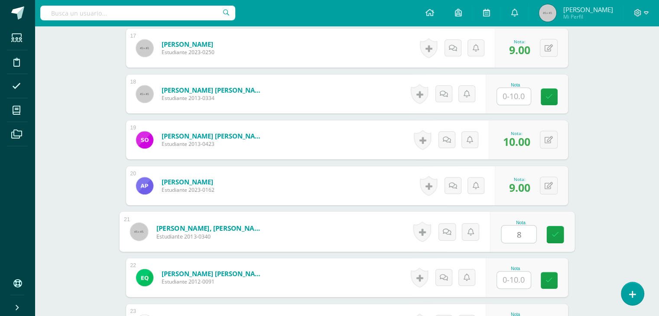
type input "8"
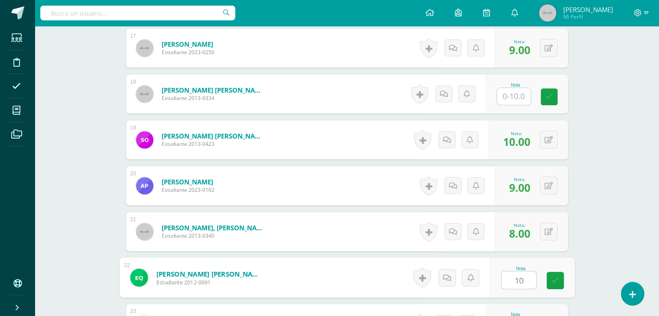
type input "10"
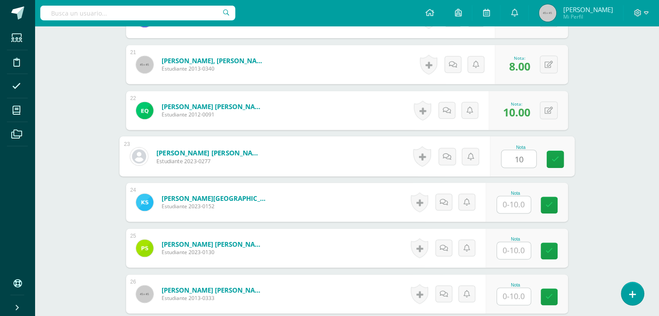
type input "10"
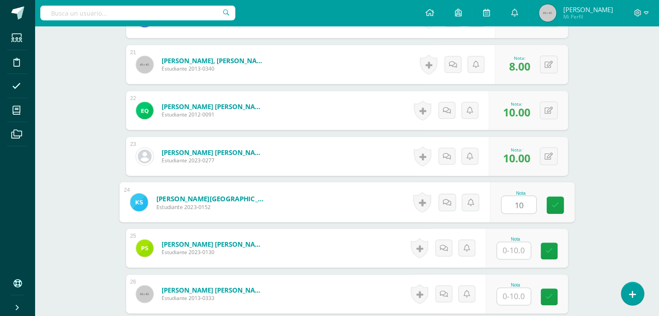
type input "10"
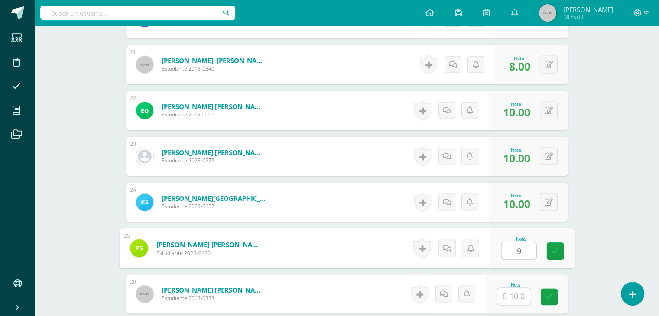
type input "9"
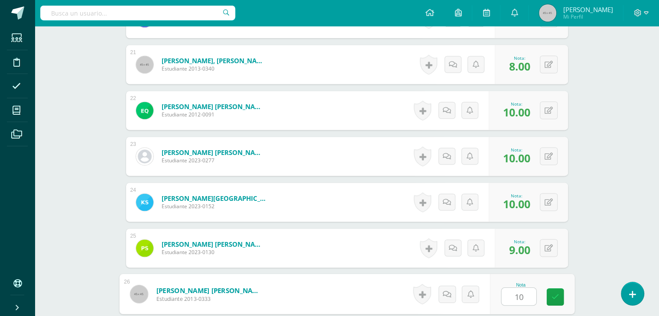
type input "10"
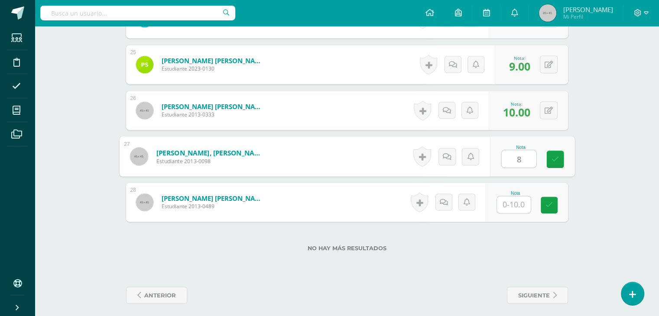
type input "8"
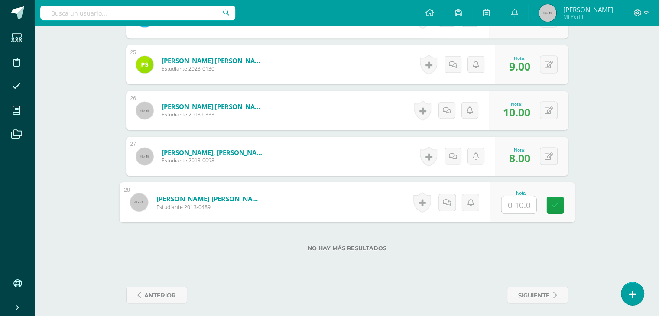
type input "7"
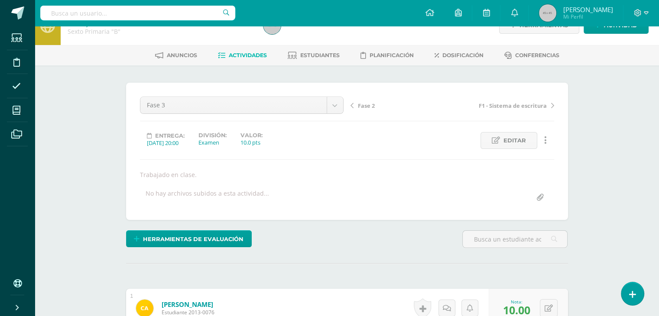
scroll to position [0, 0]
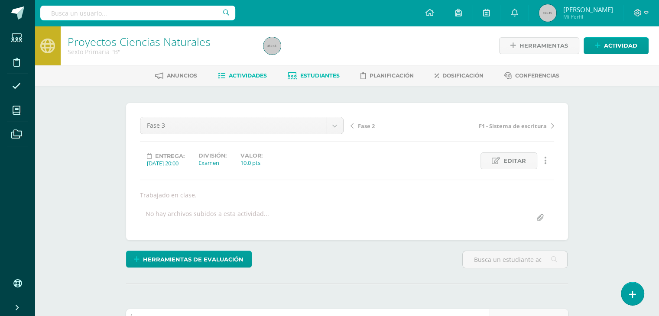
click at [320, 77] on span "Estudiantes" at bounding box center [319, 75] width 39 height 6
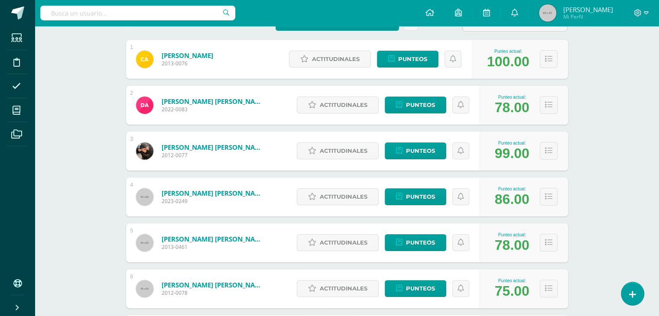
scroll to position [149, 0]
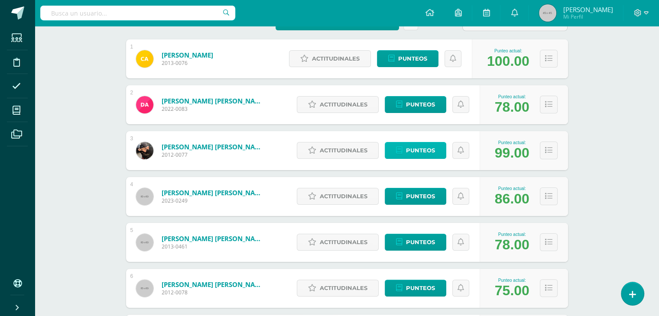
click at [425, 152] on span "Punteos" at bounding box center [420, 150] width 29 height 16
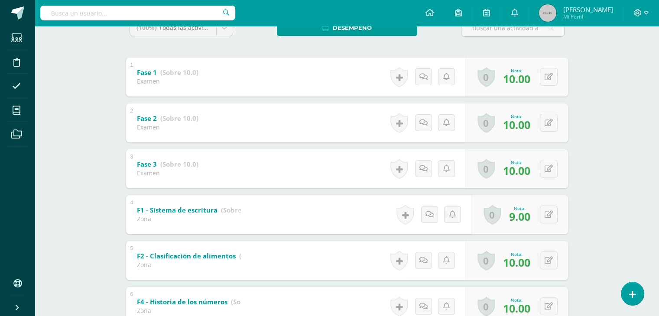
scroll to position [158, 0]
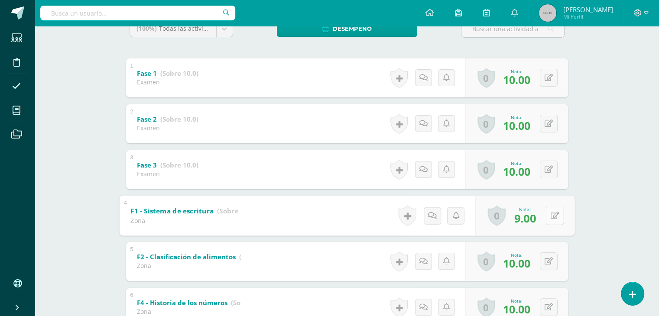
click at [546, 215] on button at bounding box center [554, 216] width 18 height 18
type input "10"
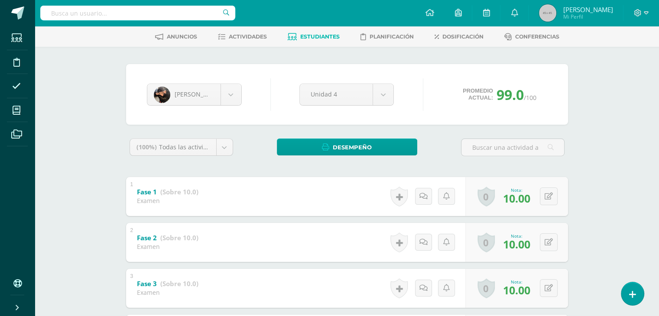
scroll to position [0, 0]
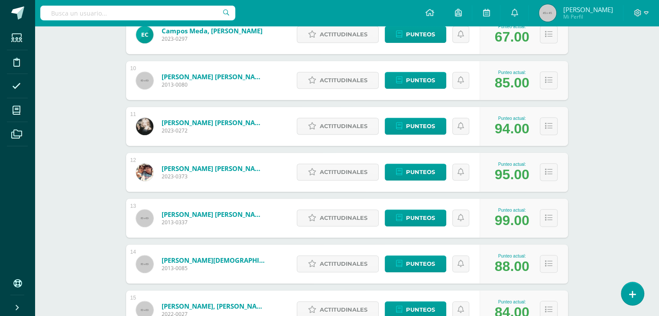
scroll to position [542, 0]
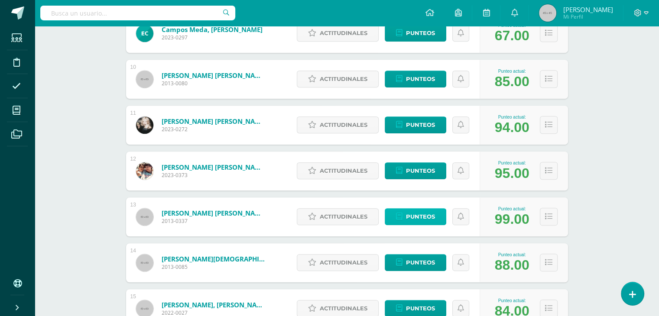
click at [424, 214] on span "Punteos" at bounding box center [420, 217] width 29 height 16
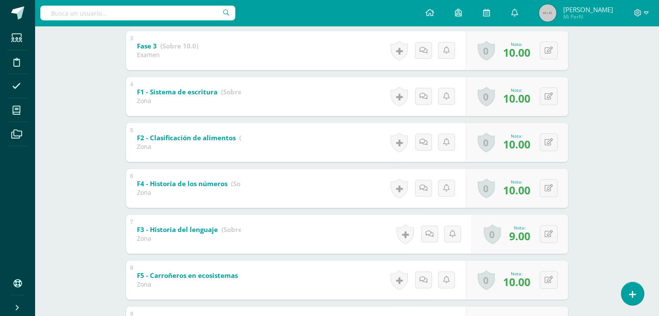
scroll to position [275, 0]
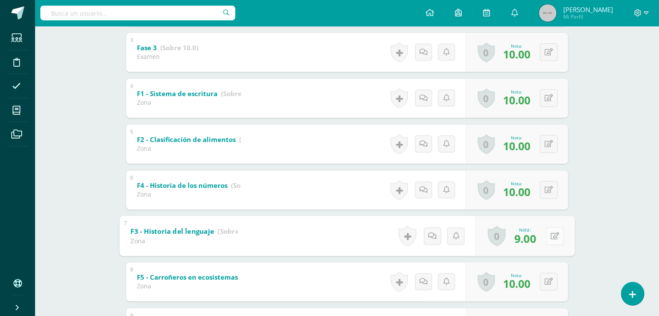
click at [549, 239] on button at bounding box center [554, 236] width 18 height 18
type input "10"
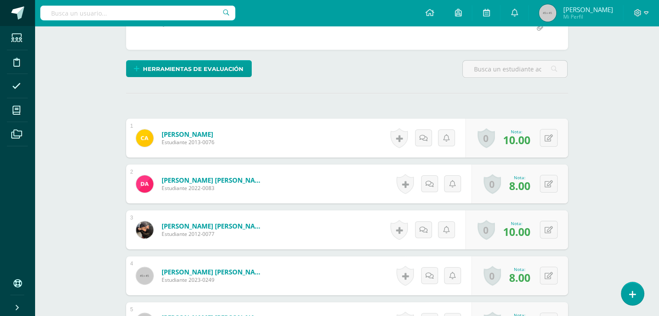
scroll to position [191, 0]
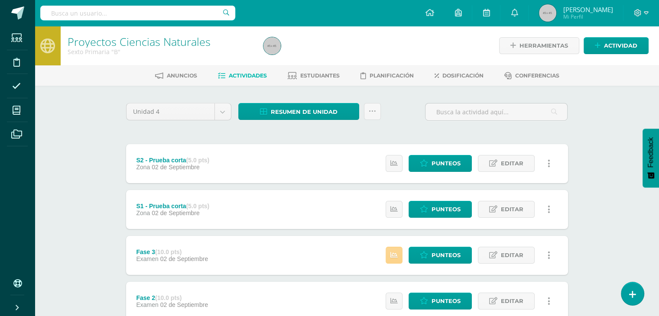
click at [393, 254] on icon at bounding box center [393, 255] width 7 height 7
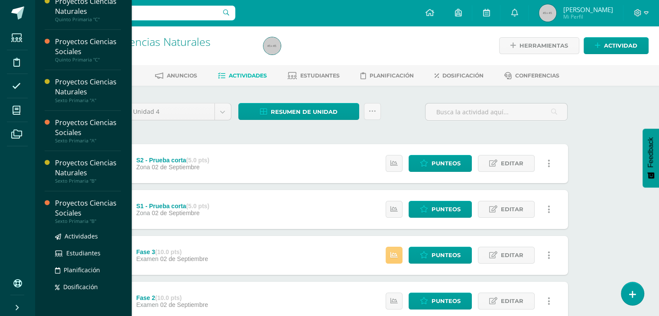
scroll to position [174, 0]
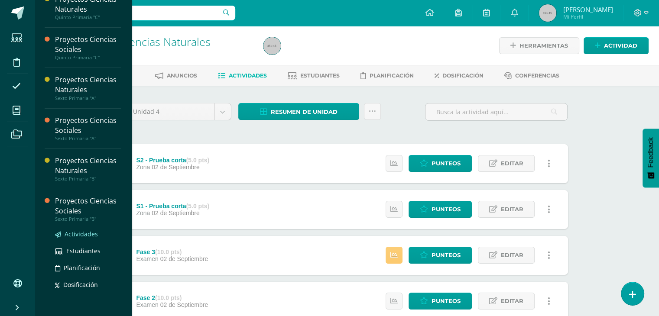
click at [78, 233] on span "Actividades" at bounding box center [81, 234] width 33 height 8
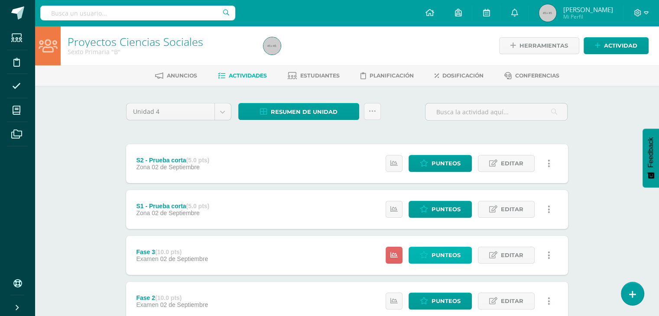
click at [448, 255] on span "Punteos" at bounding box center [445, 255] width 29 height 16
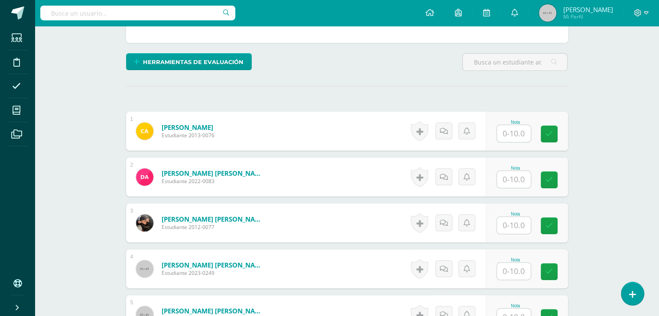
scroll to position [204, 0]
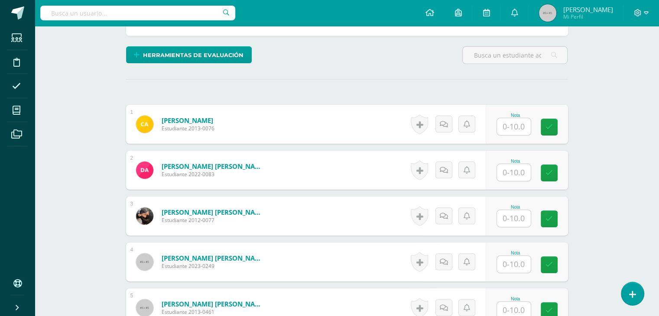
click at [514, 126] on input "text" at bounding box center [514, 126] width 34 height 17
type input "10"
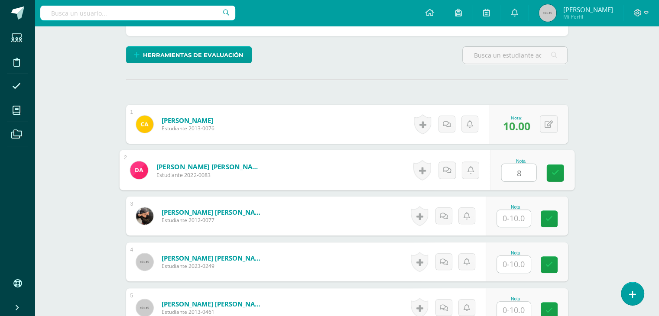
type input "8"
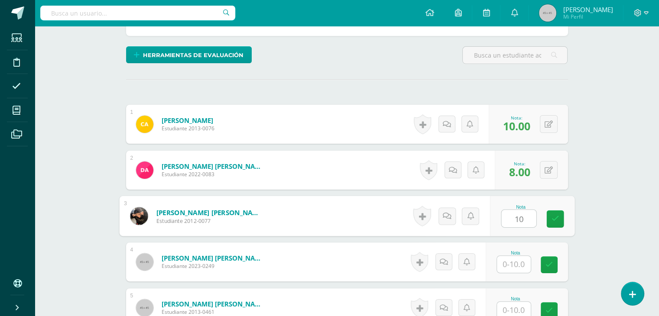
type input "10"
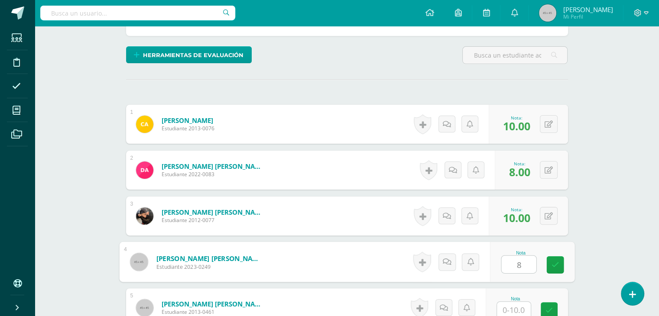
type input "8"
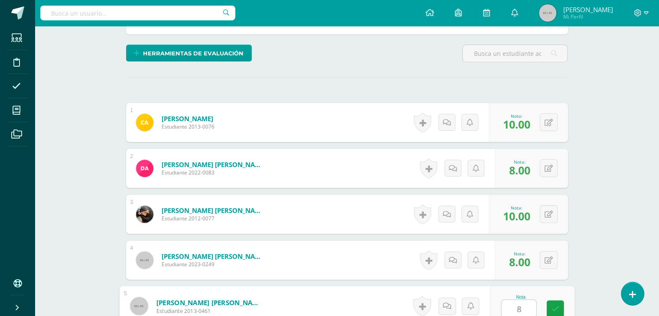
type input "8"
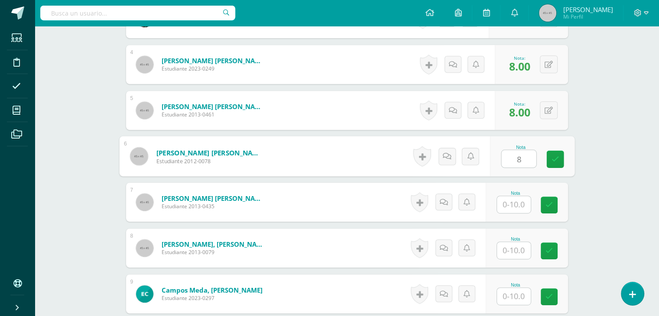
type input "8"
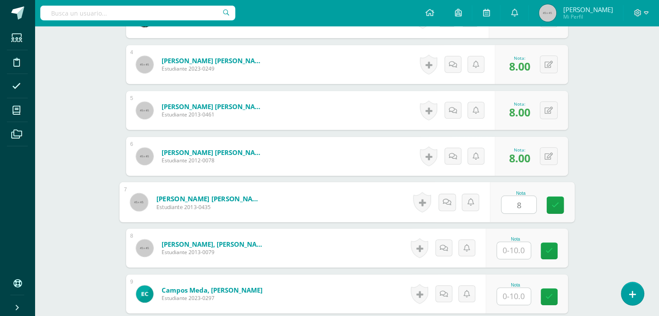
type input "8"
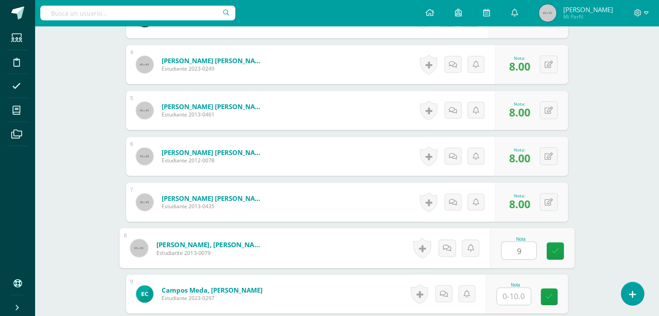
type input "9"
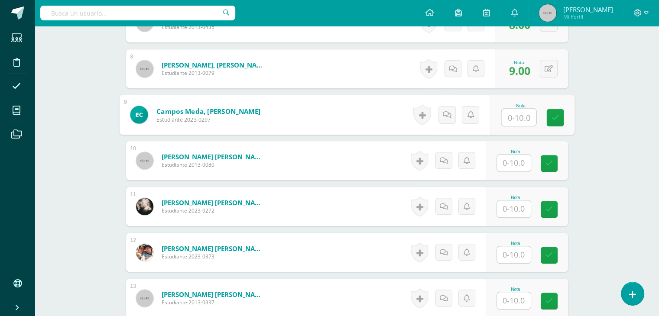
scroll to position [582, 0]
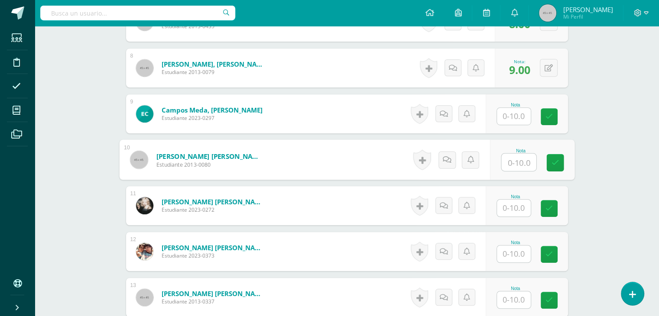
click at [513, 157] on input "text" at bounding box center [518, 162] width 35 height 17
type input "9"
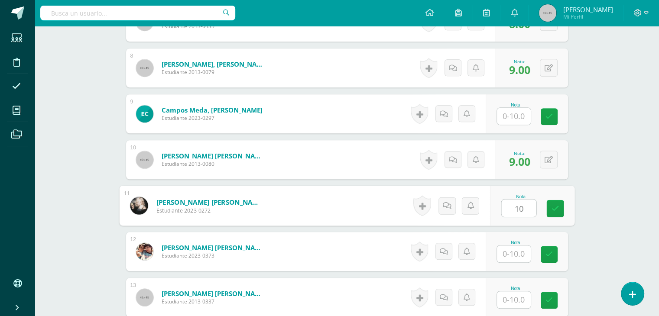
type input "10"
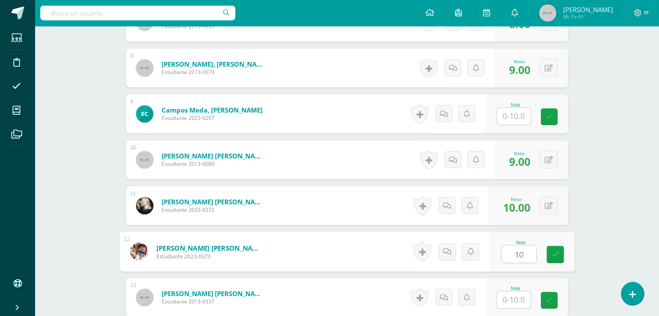
type input "10"
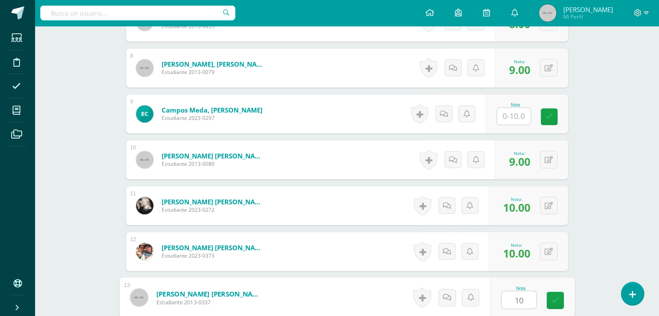
type input "10"
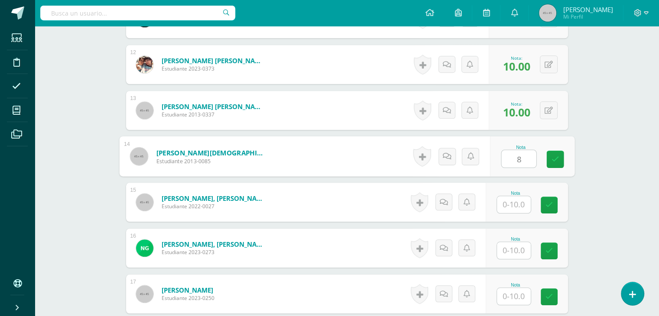
type input "8"
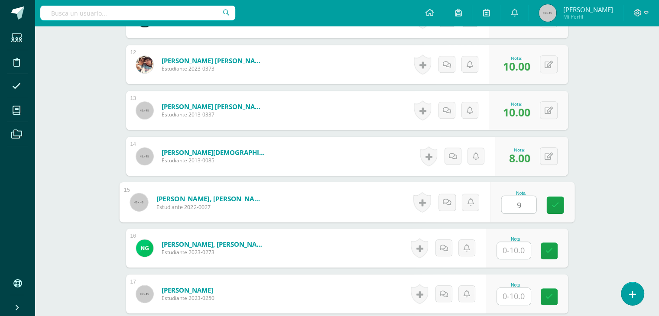
type input "9"
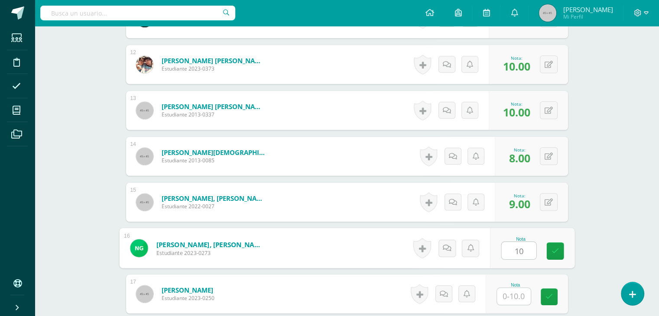
type input "10"
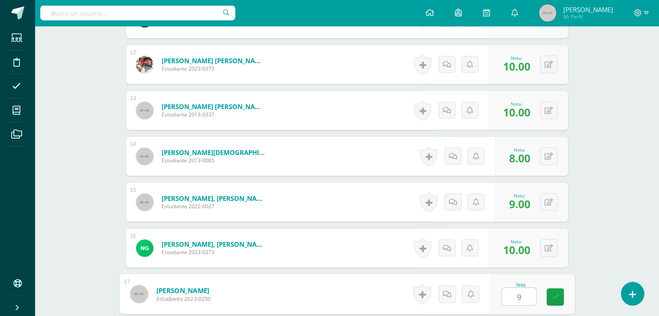
type input "9"
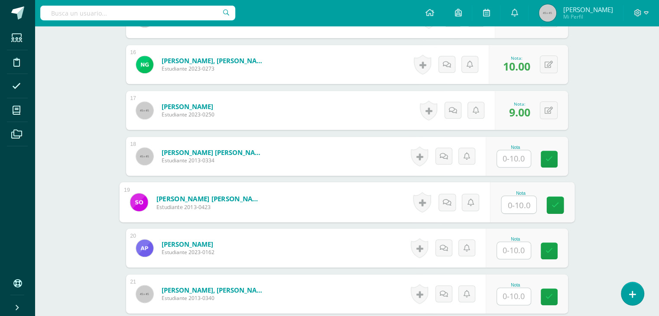
click at [524, 207] on input "text" at bounding box center [518, 204] width 35 height 17
type input "10"
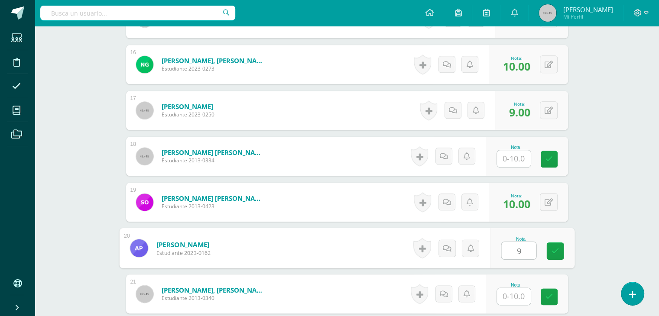
type input "9"
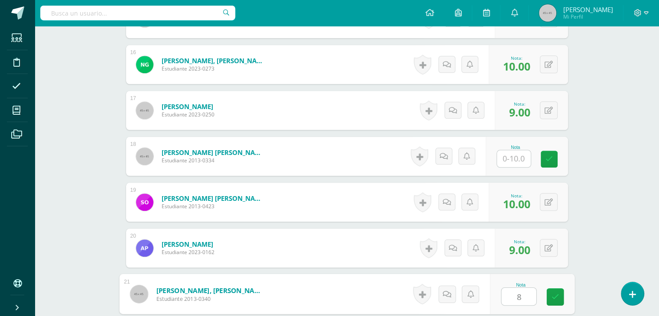
type input "8"
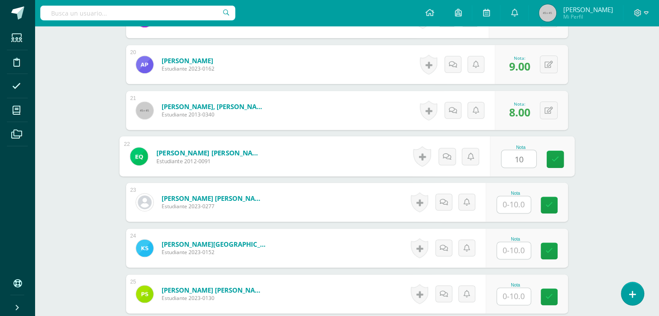
type input "10"
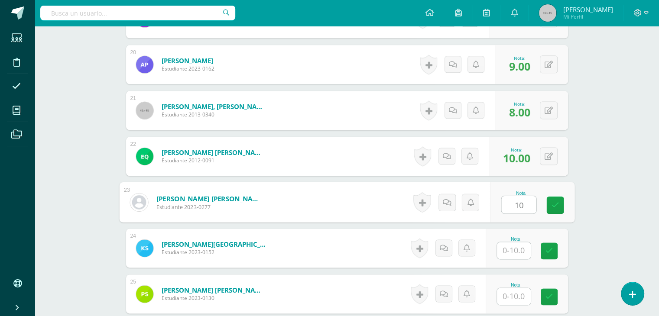
type input "10"
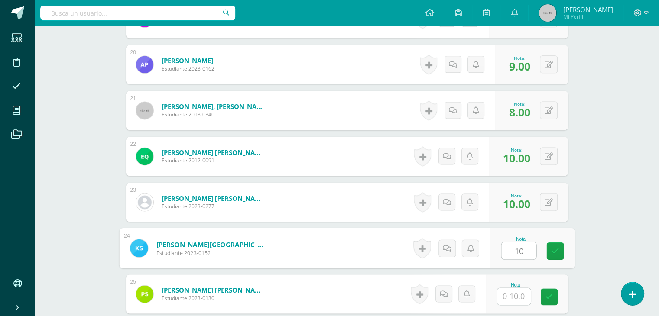
type input "10"
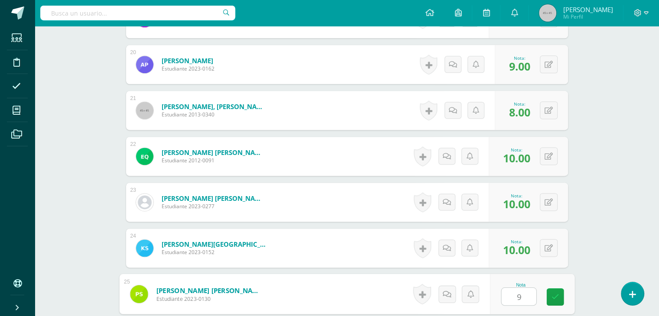
type input "9"
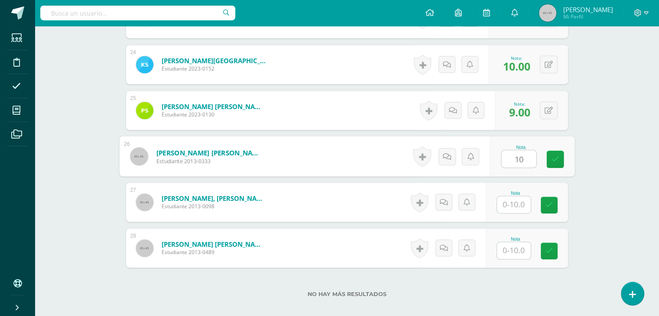
type input "10"
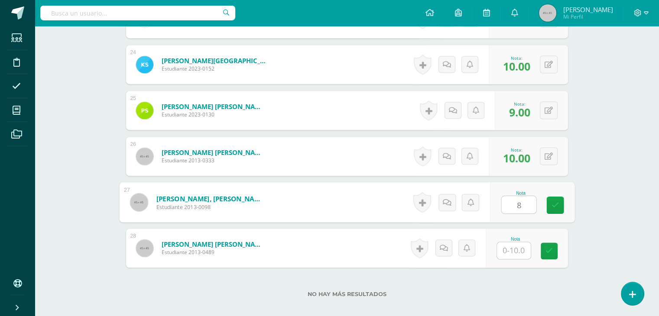
type input "8"
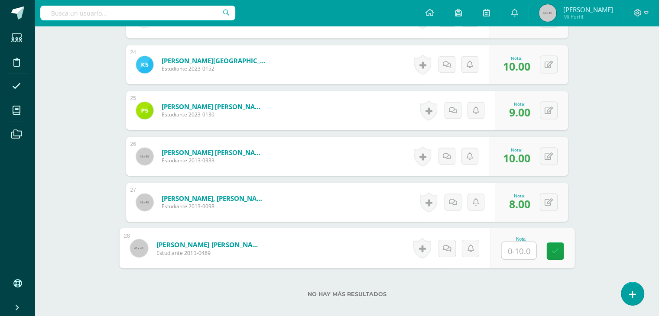
type input "7"
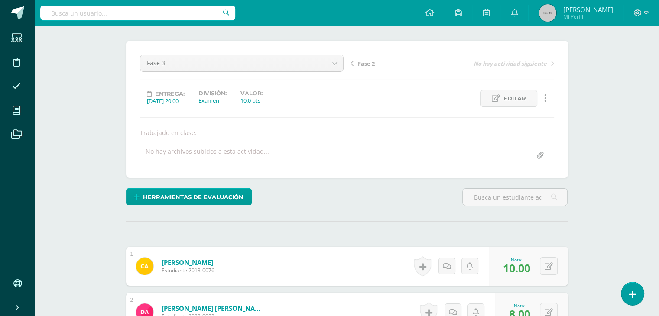
scroll to position [0, 0]
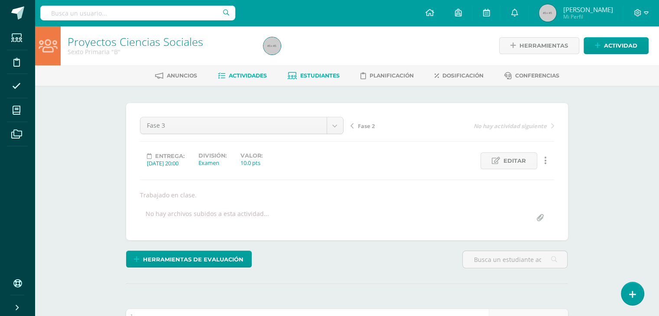
click at [321, 75] on span "Estudiantes" at bounding box center [319, 75] width 39 height 6
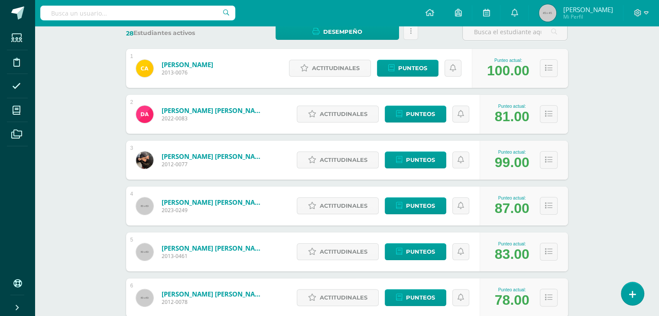
scroll to position [140, 0]
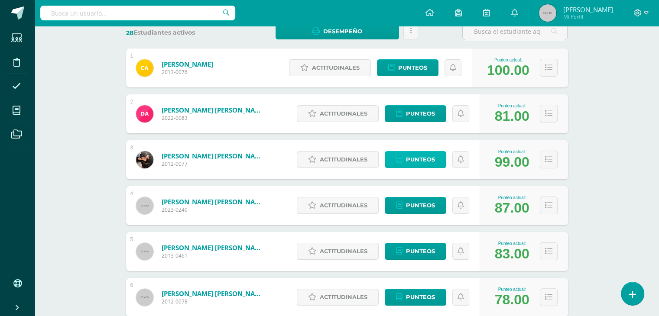
click at [424, 157] on span "Punteos" at bounding box center [420, 160] width 29 height 16
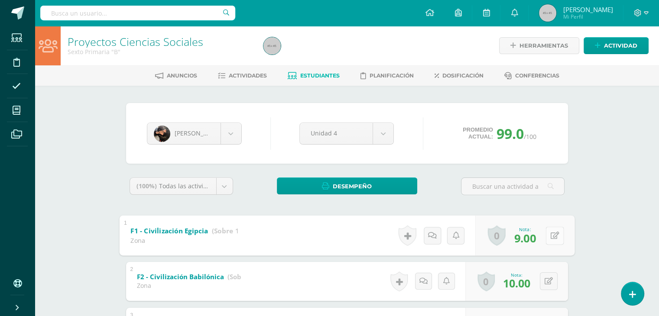
click at [551, 239] on button at bounding box center [554, 235] width 18 height 18
type input "10"
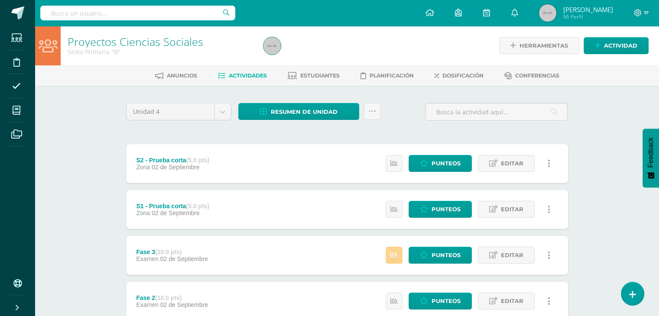
click at [392, 257] on icon at bounding box center [393, 255] width 7 height 7
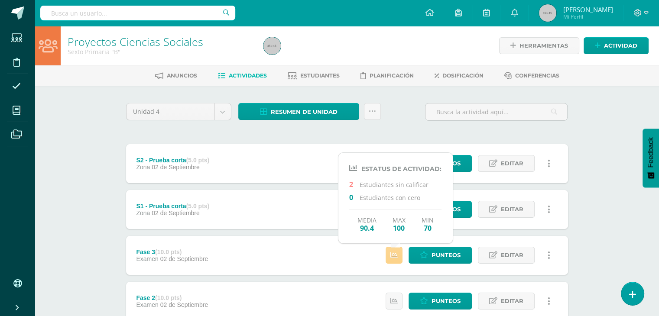
click at [392, 257] on icon at bounding box center [393, 255] width 7 height 7
click at [394, 255] on icon at bounding box center [393, 255] width 7 height 7
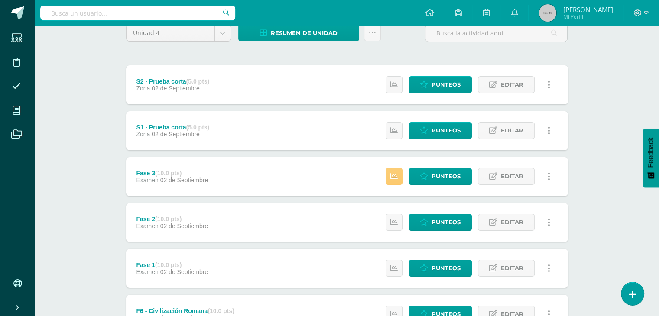
scroll to position [79, 0]
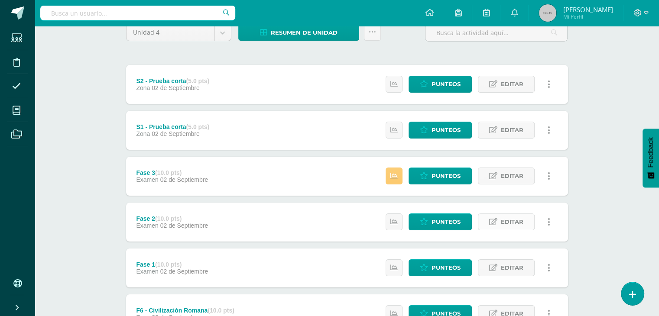
click at [508, 222] on span "Editar" at bounding box center [512, 222] width 23 height 16
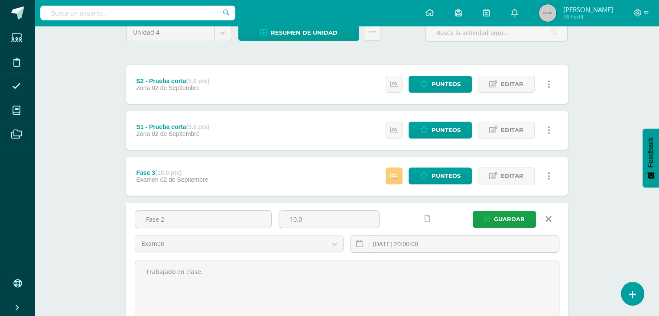
click at [549, 221] on icon at bounding box center [548, 219] width 6 height 10
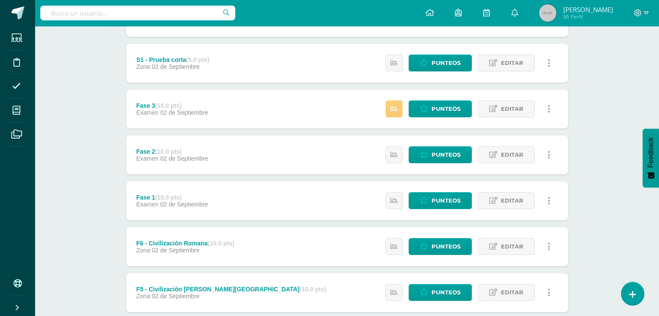
scroll to position [147, 0]
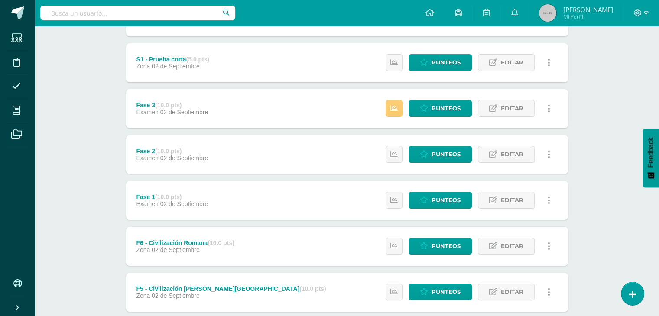
click at [548, 152] on icon at bounding box center [548, 155] width 3 height 10
click at [579, 209] on div "Unidad 4 Unidad 1 Unidad 2 Unidad 3 Unidad 4 Resumen de unidad Descargar como H…" at bounding box center [347, 246] width 476 height 614
click at [547, 203] on link at bounding box center [548, 200] width 17 height 17
click at [613, 249] on div "Proyectos Ciencias Sociales Sexto Primaria "B" Herramientas Detalle de asistenc…" at bounding box center [347, 216] width 624 height 674
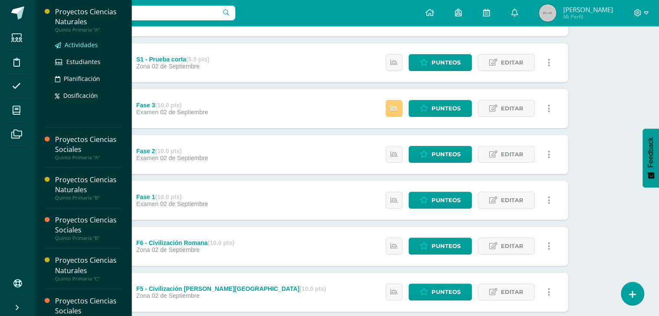
click at [83, 42] on span "Actividades" at bounding box center [81, 45] width 33 height 8
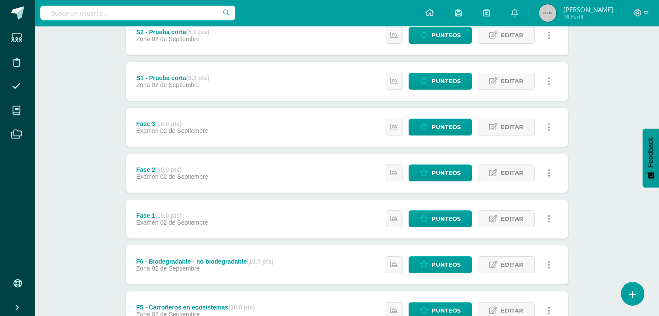
scroll to position [129, 0]
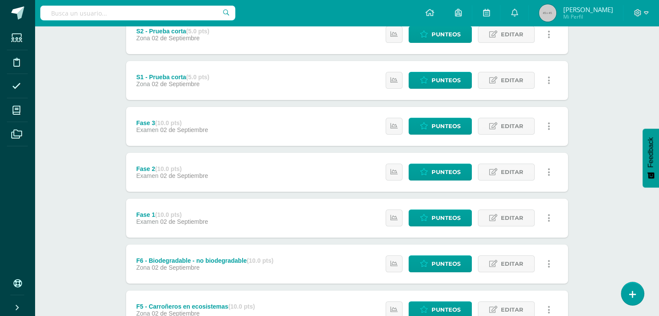
click at [551, 173] on link at bounding box center [548, 172] width 17 height 17
click at [585, 171] on div "Proyectos Ciencias Naturales Quinto Primaria "A" Herramientas Detalle de asiste…" at bounding box center [347, 234] width 624 height 674
click at [549, 221] on icon at bounding box center [548, 218] width 3 height 10
click at [530, 246] on link "Historial de actividad" at bounding box center [532, 245] width 89 height 13
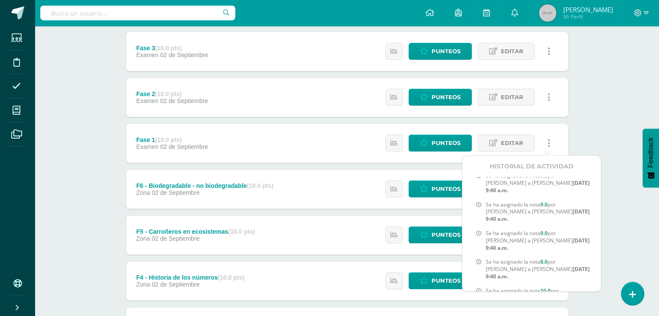
scroll to position [123, 0]
click at [632, 223] on div "Proyectos Ciencias Naturales Quinto Primaria "A" Herramientas Detalle de asiste…" at bounding box center [347, 159] width 624 height 674
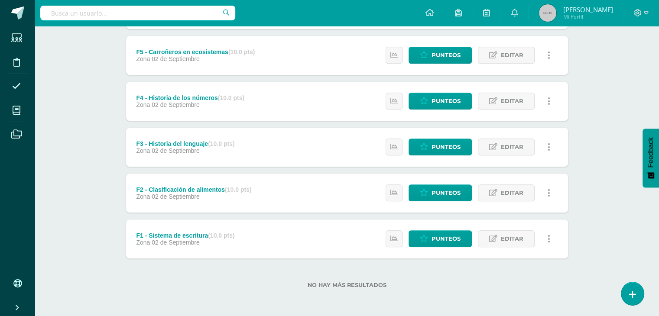
scroll to position [0, 0]
